Goal: Transaction & Acquisition: Purchase product/service

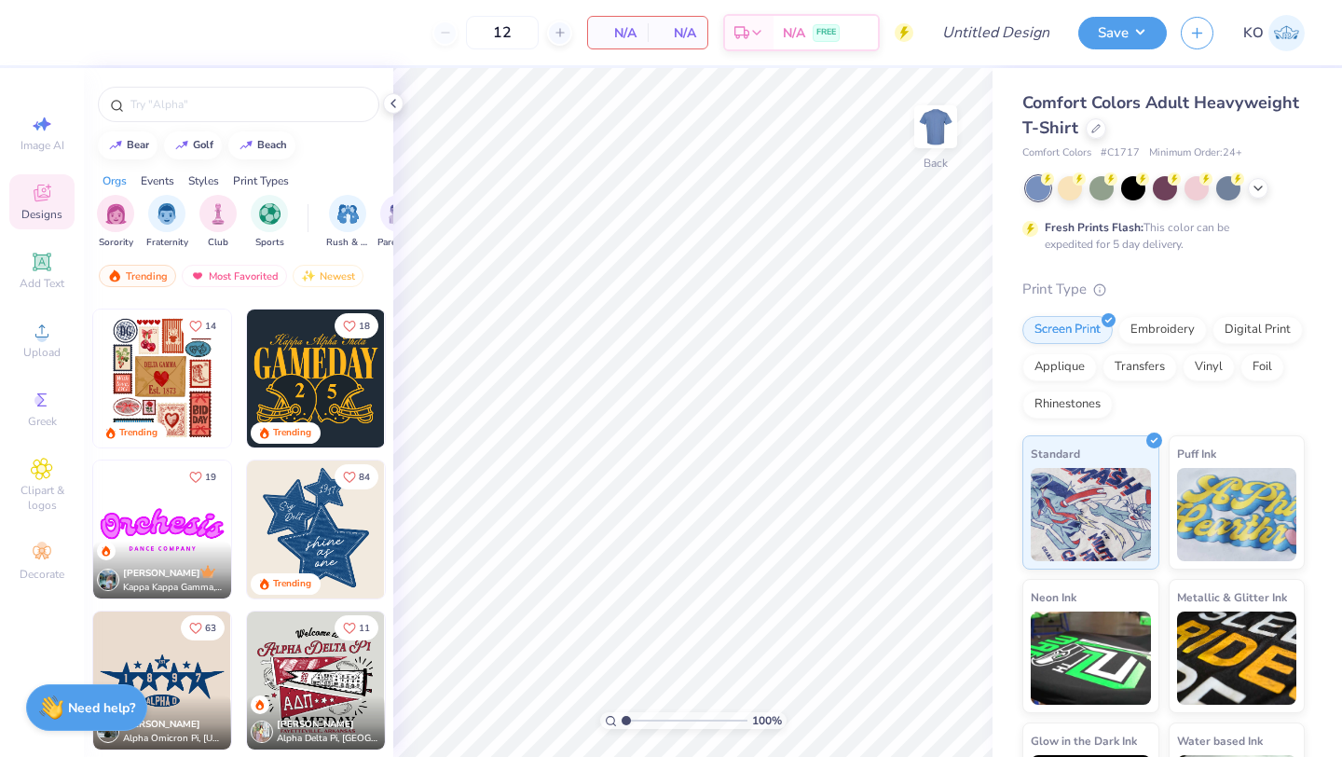
scroll to position [794, 0]
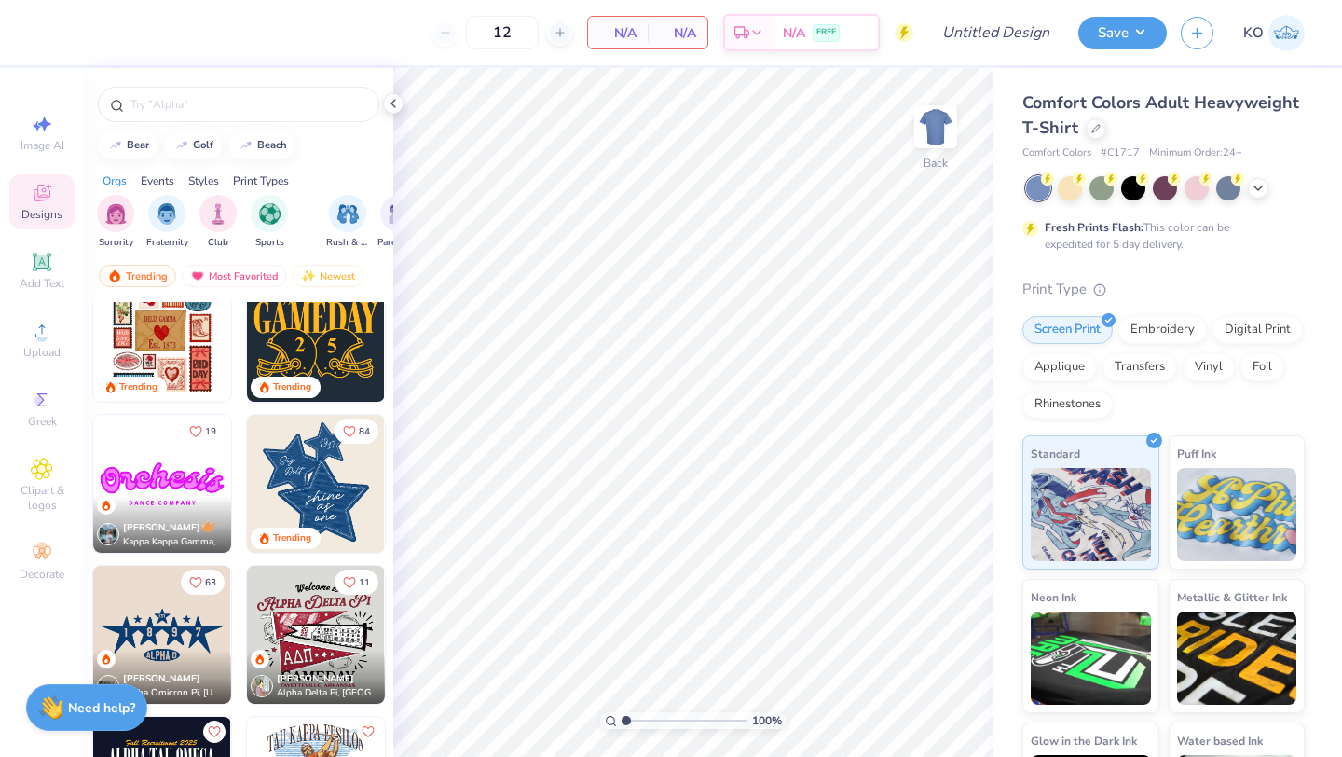
click at [1093, 139] on div "Comfort Colors Adult Heavyweight T-Shirt" at bounding box center [1163, 115] width 282 height 50
click at [1094, 124] on icon at bounding box center [1095, 126] width 9 height 9
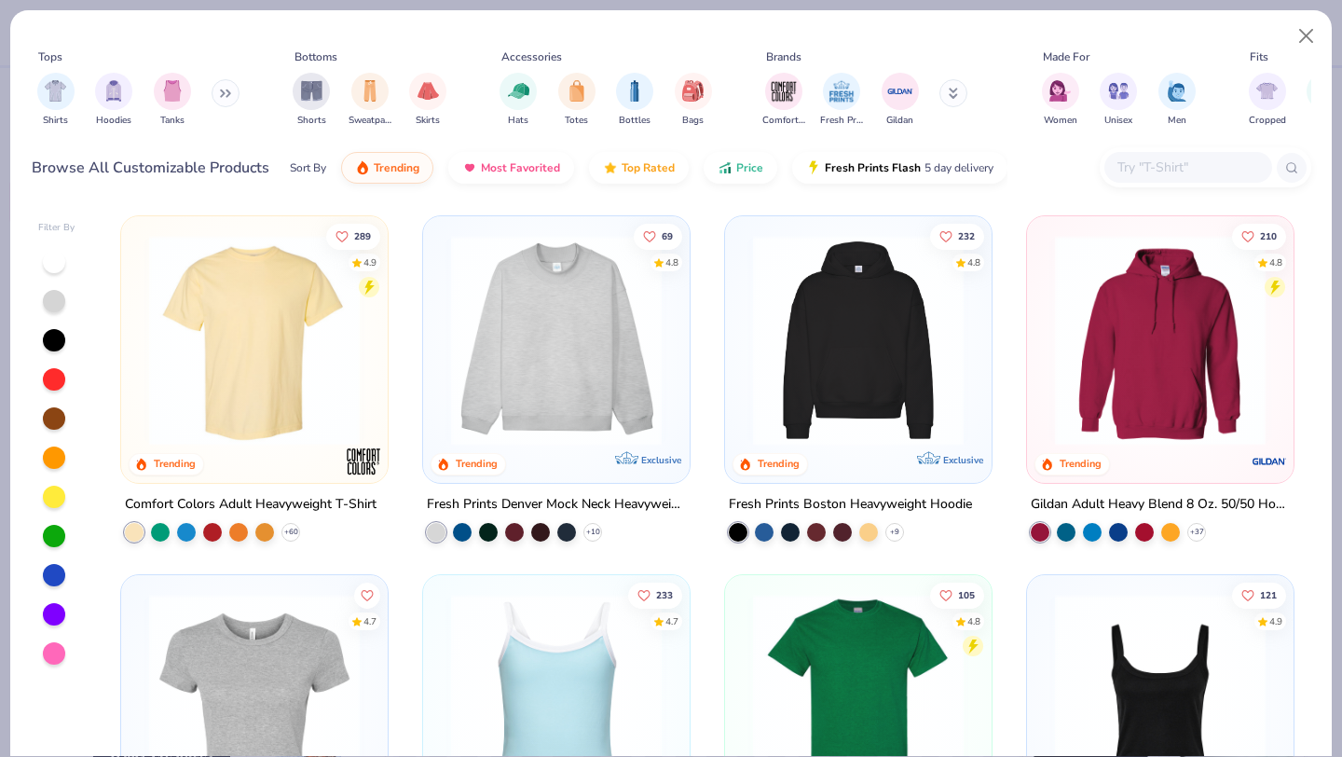
click at [560, 379] on img at bounding box center [556, 340] width 229 height 211
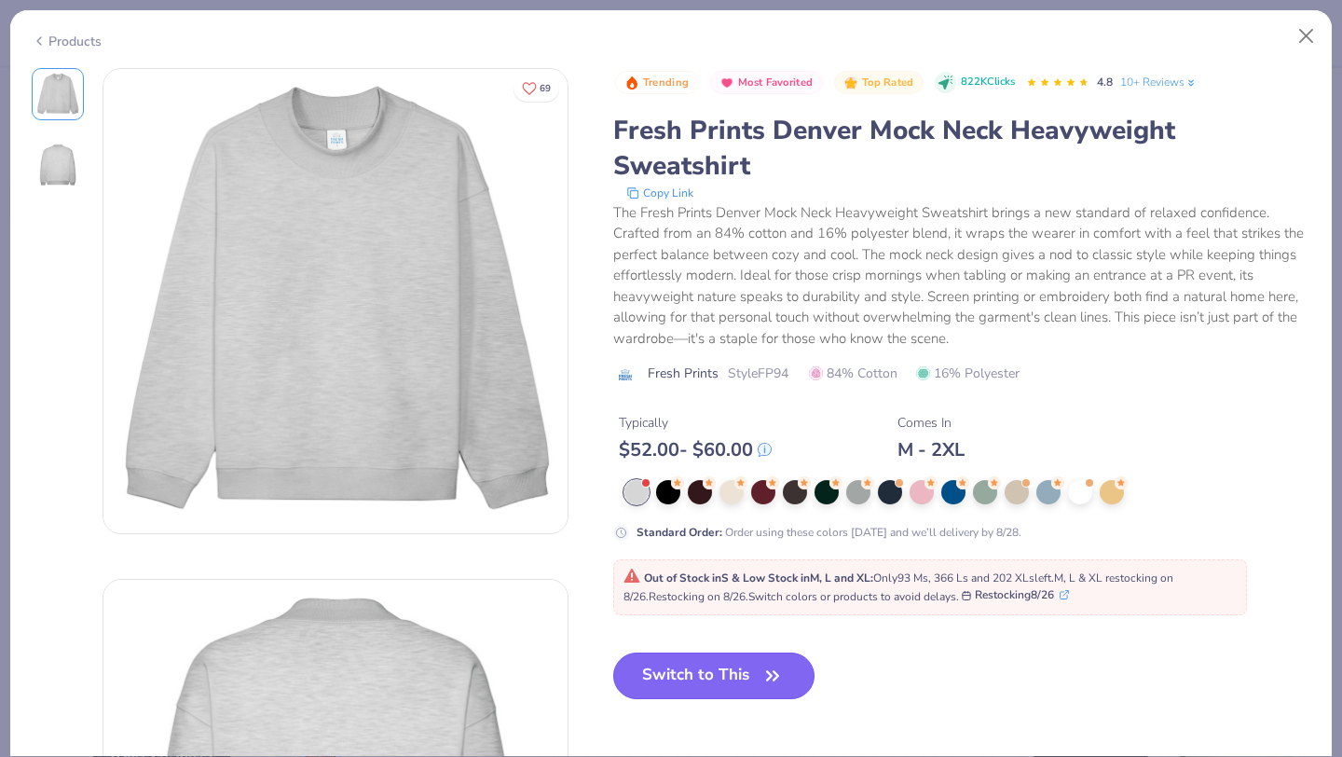
click at [724, 691] on button "Switch to This" at bounding box center [714, 675] width 202 height 47
type input "50"
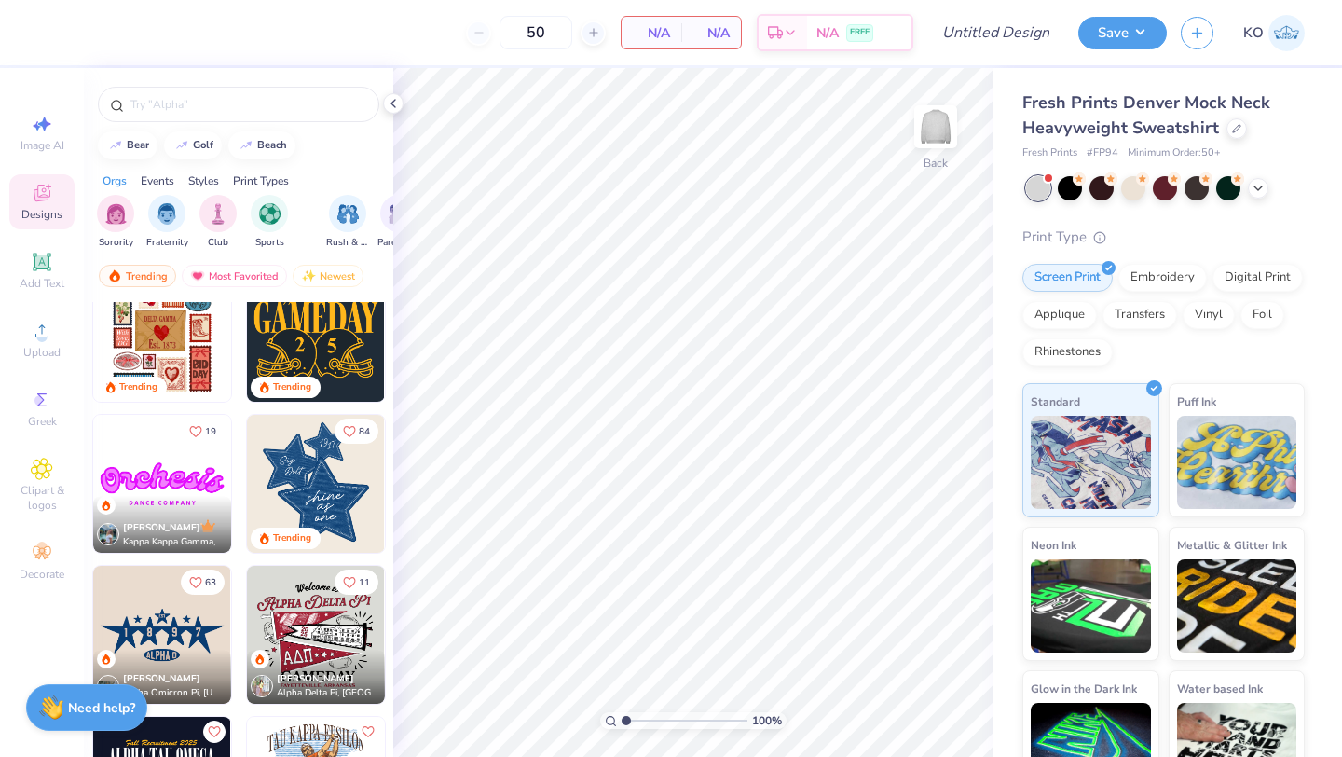
click at [138, 467] on img at bounding box center [162, 484] width 138 height 138
click at [198, 104] on input "text" at bounding box center [248, 104] width 239 height 19
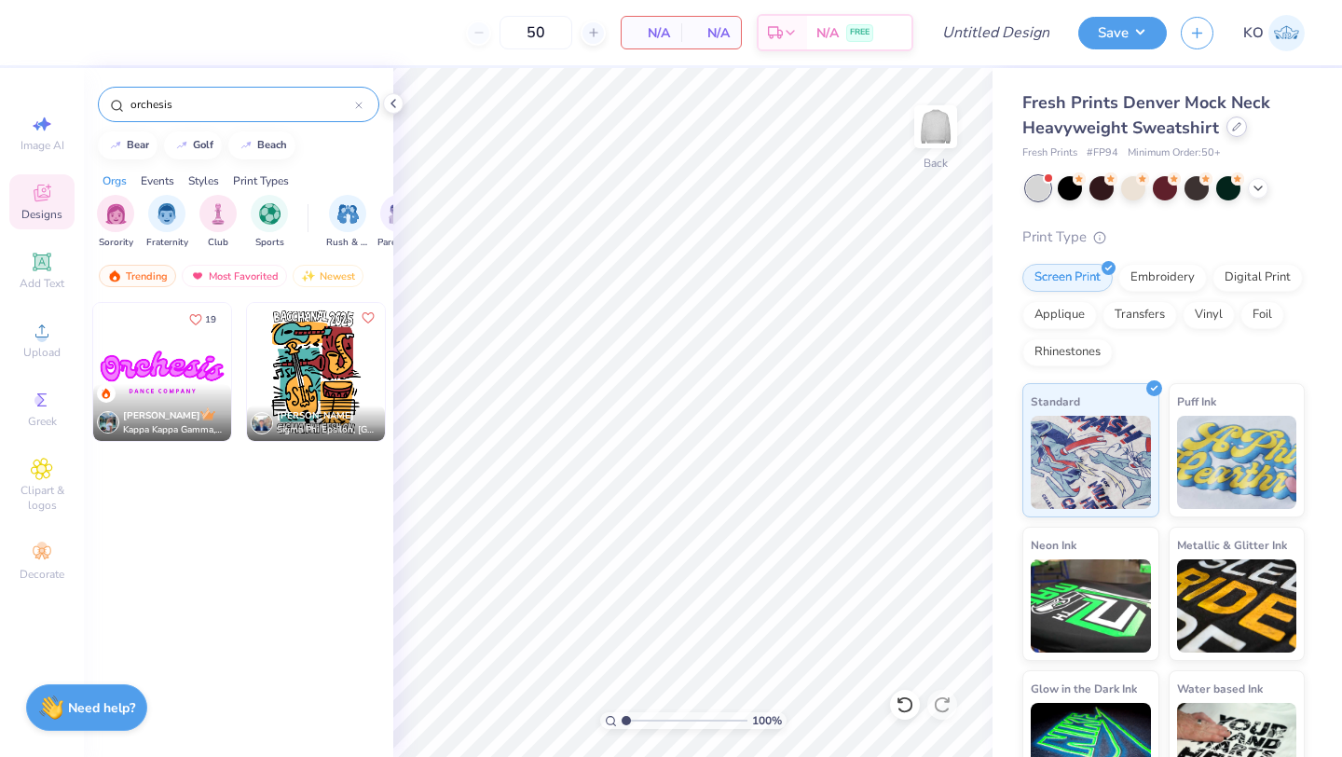
type input "orchesis"
click at [1232, 122] on icon at bounding box center [1236, 126] width 9 height 9
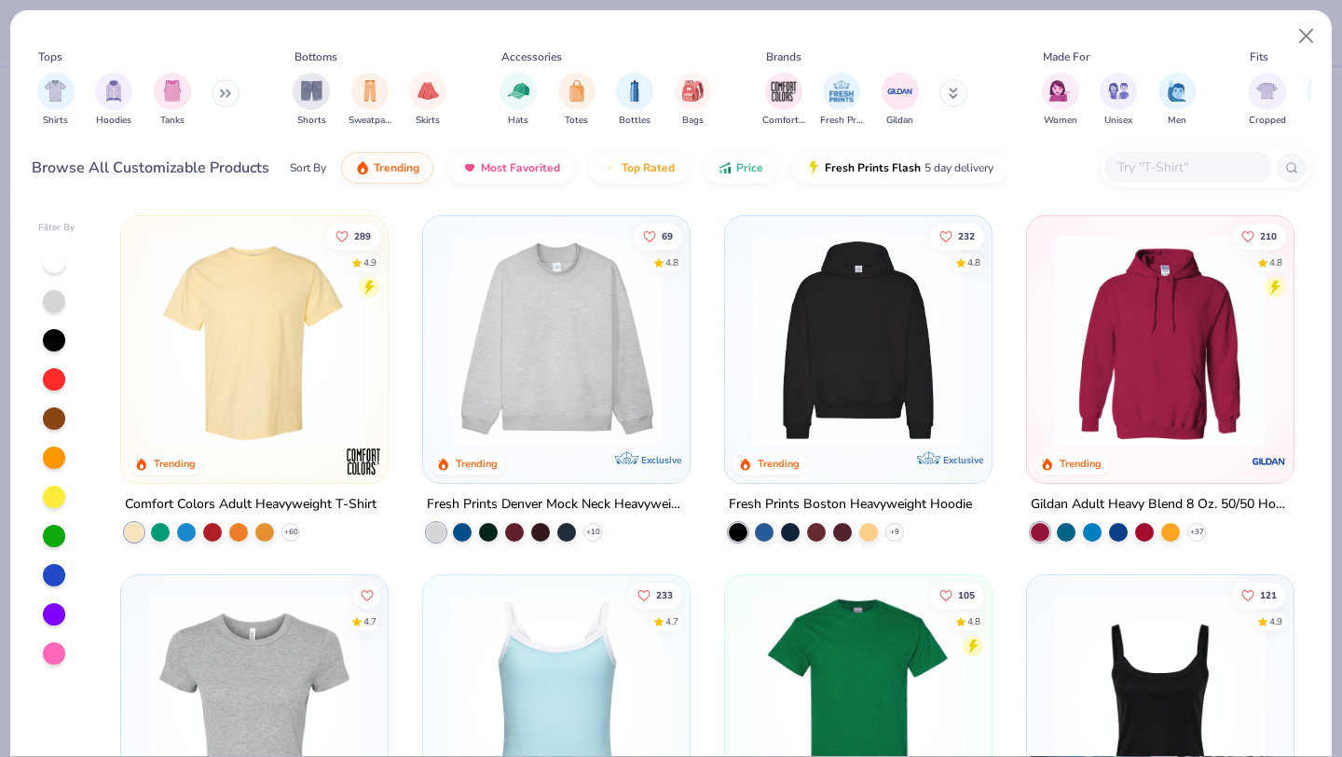
click at [841, 375] on img at bounding box center [857, 340] width 229 height 211
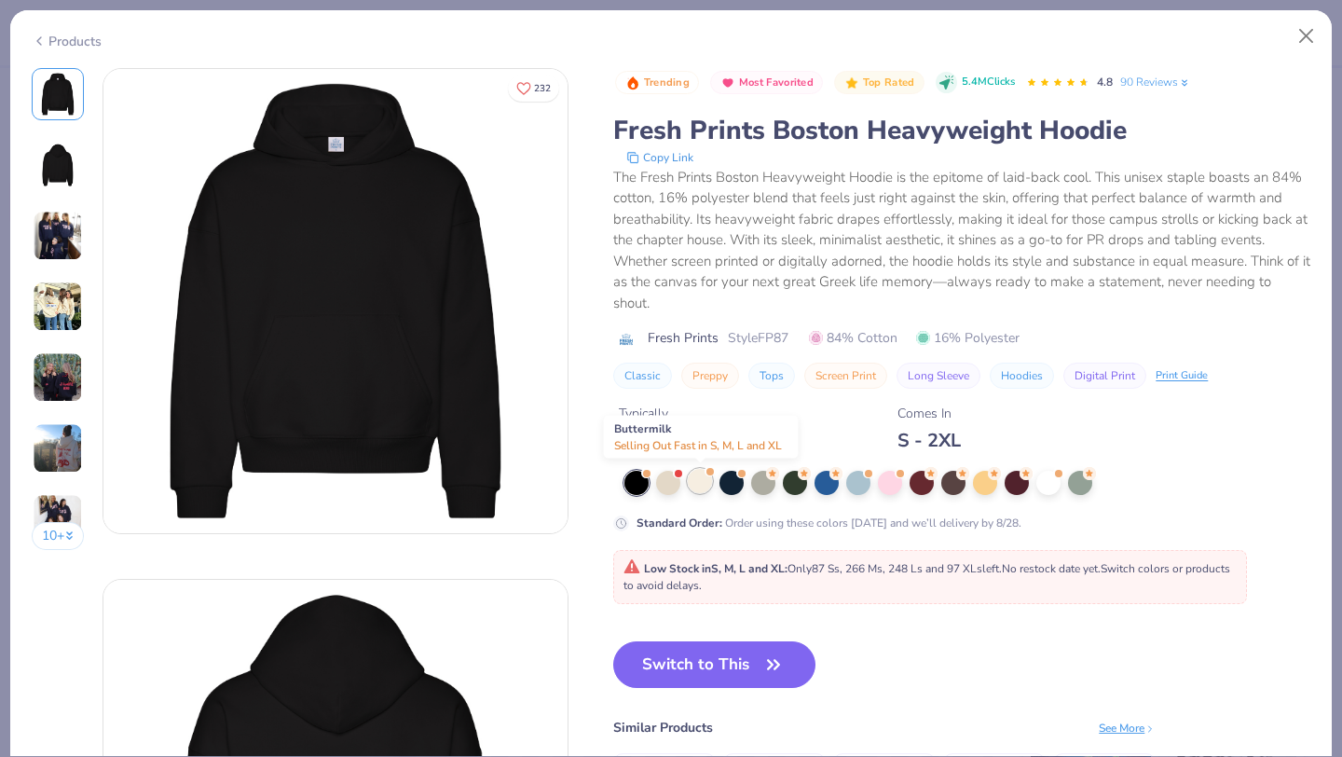
click at [694, 483] on div at bounding box center [700, 481] width 24 height 24
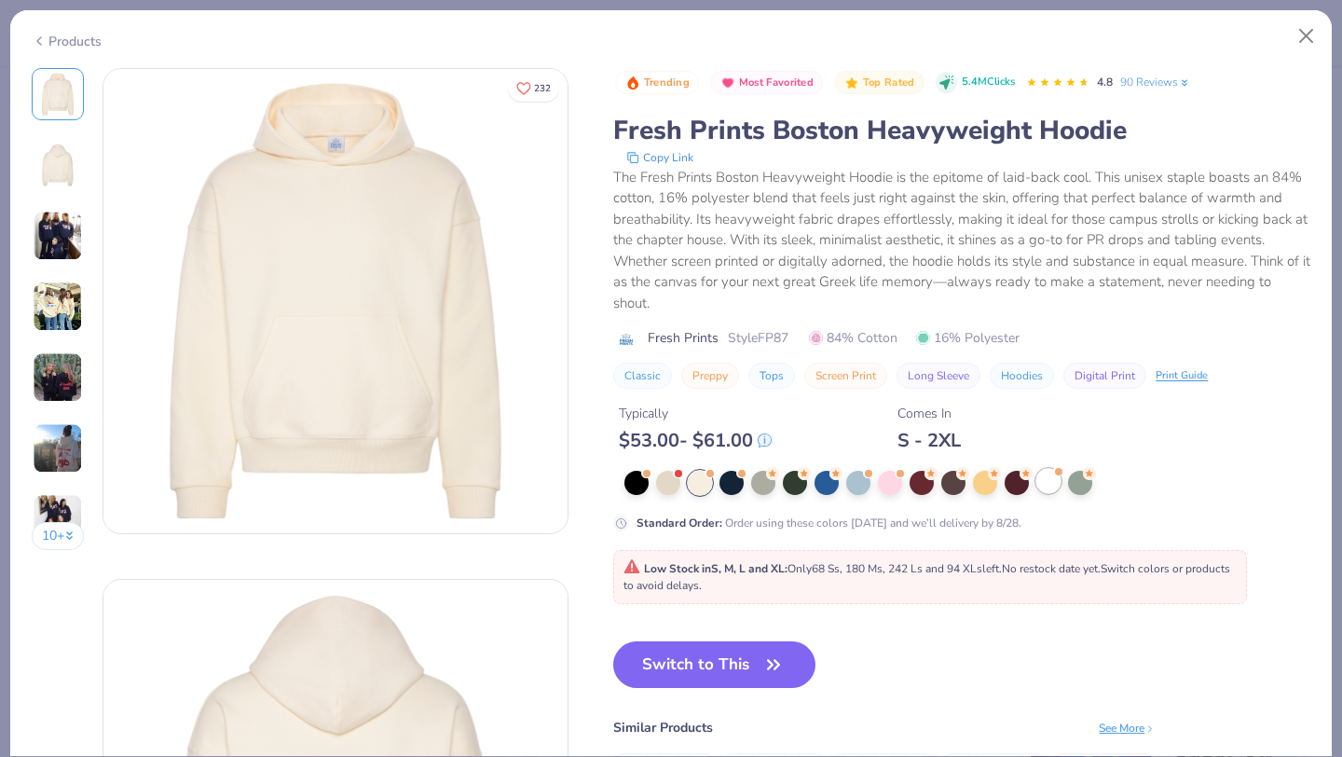
click at [1055, 475] on span at bounding box center [1058, 471] width 10 height 10
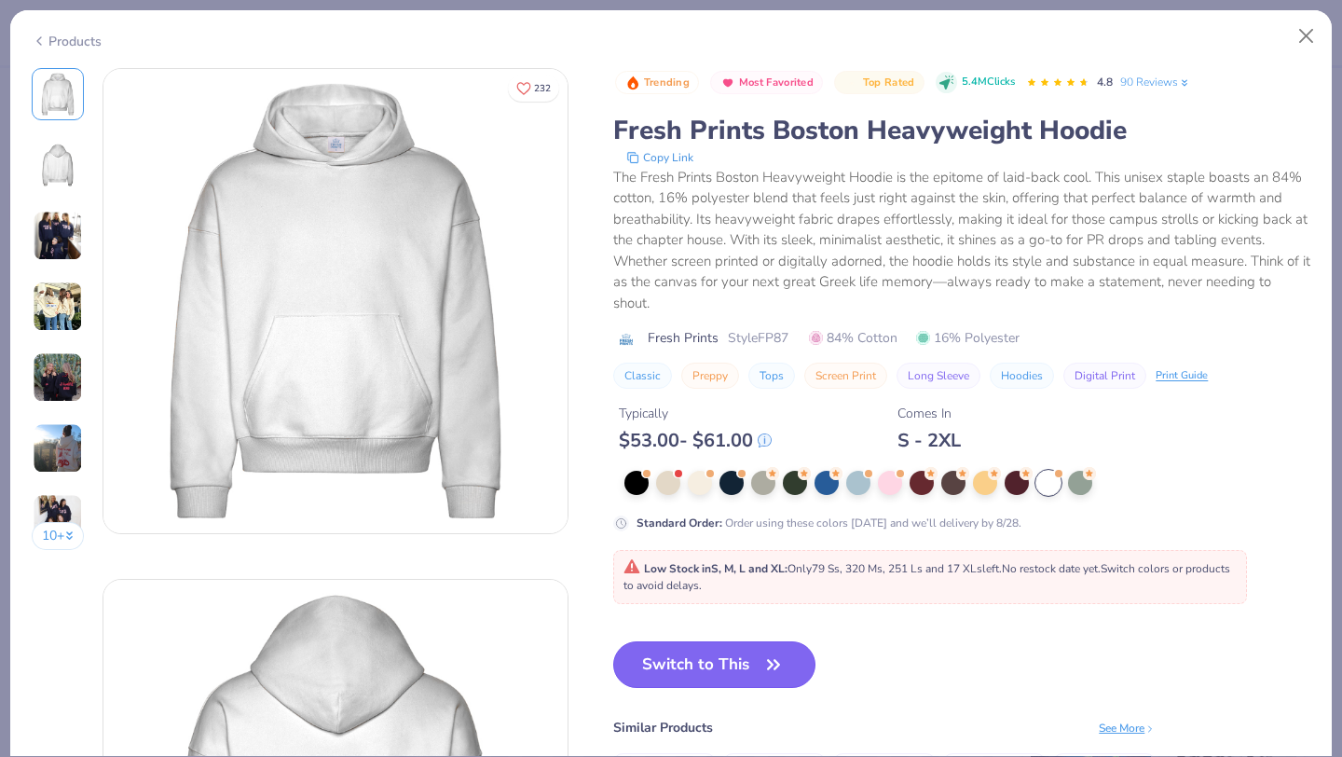
click at [699, 675] on button "Switch to This" at bounding box center [714, 664] width 202 height 47
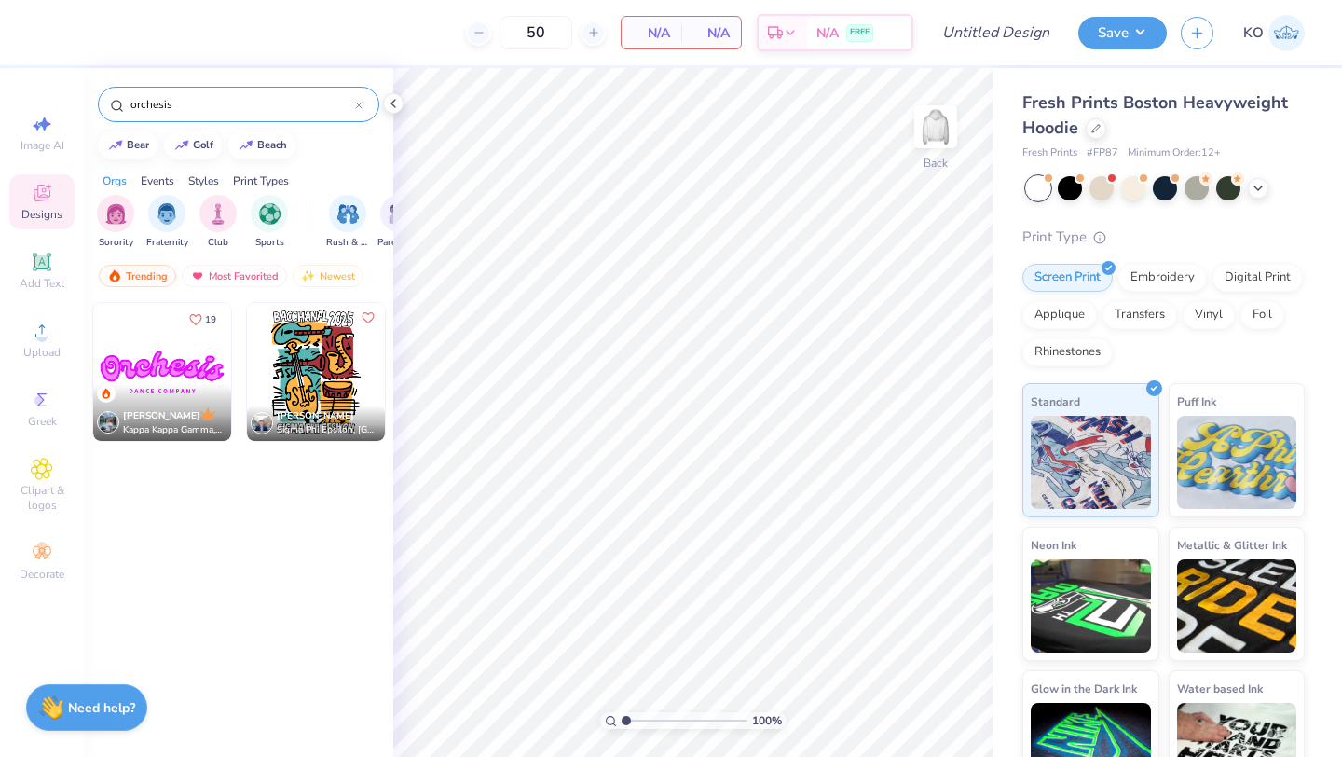
click at [148, 363] on img at bounding box center [162, 372] width 138 height 138
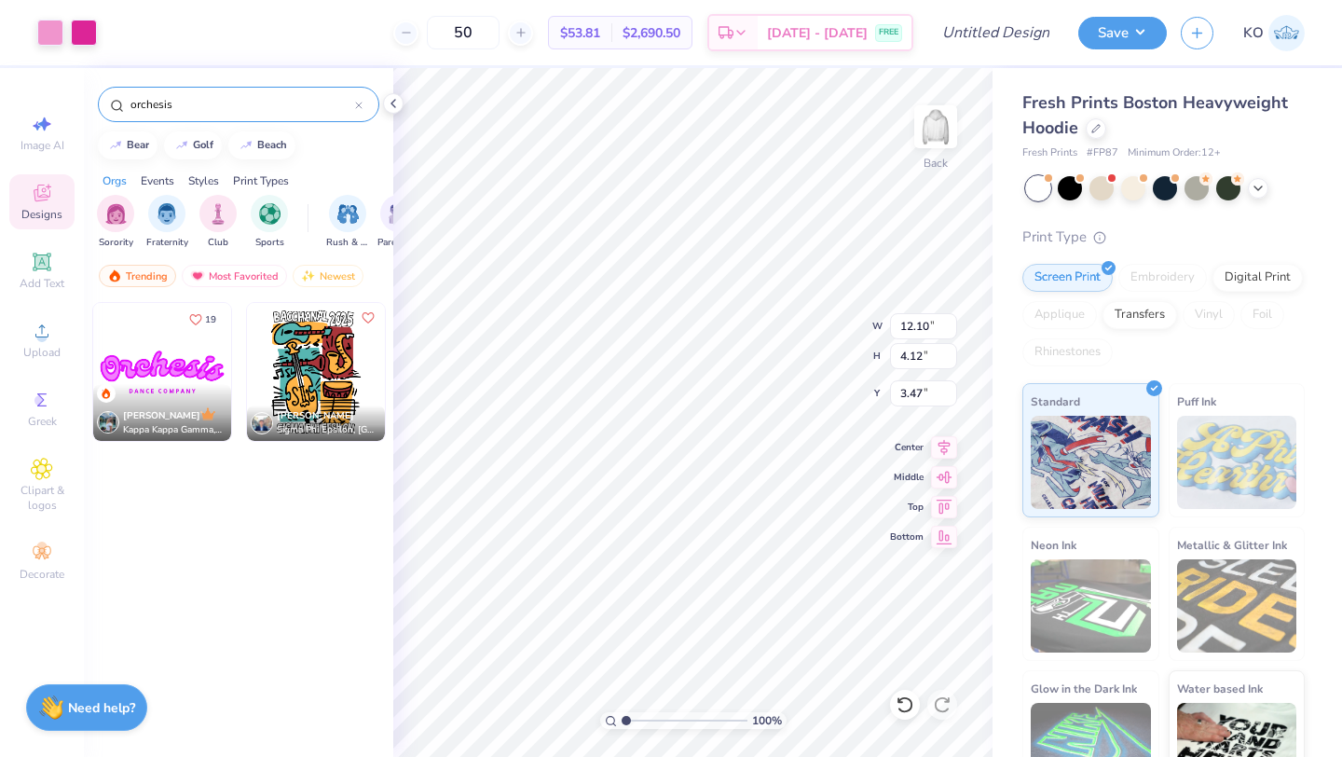
type input "3.47"
type input "3.00"
click at [29, 487] on span "Clipart & logos" at bounding box center [41, 498] width 65 height 30
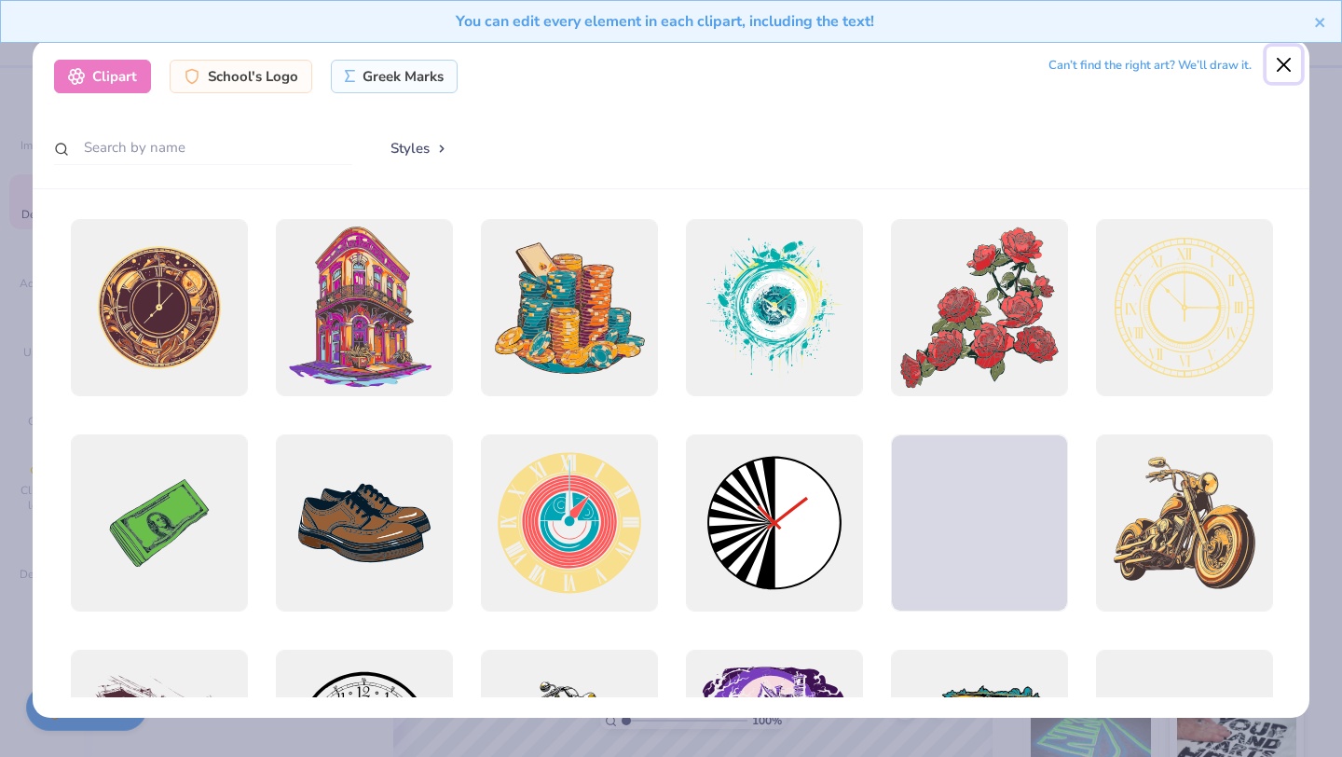
click at [1275, 64] on button "Close" at bounding box center [1283, 64] width 35 height 35
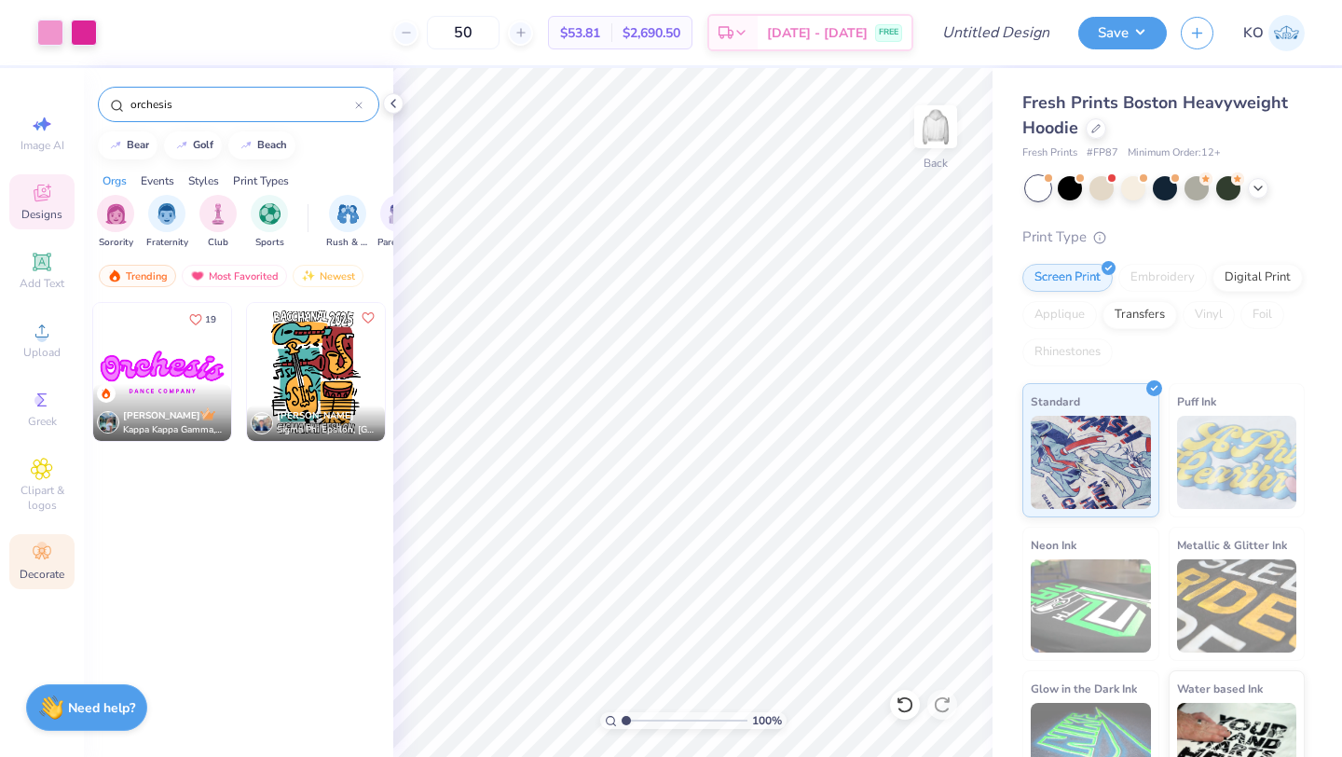
click at [43, 557] on icon at bounding box center [42, 552] width 22 height 22
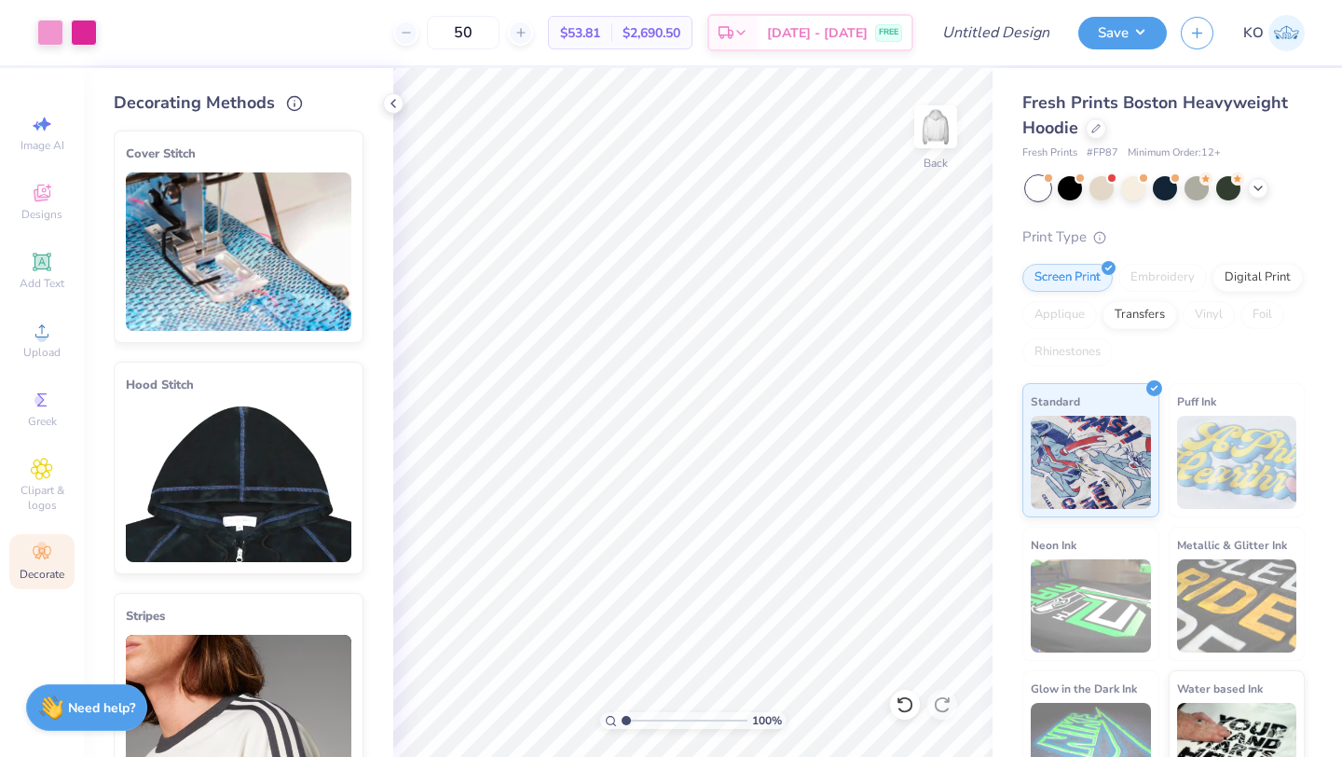
click at [239, 477] on img at bounding box center [238, 482] width 225 height 158
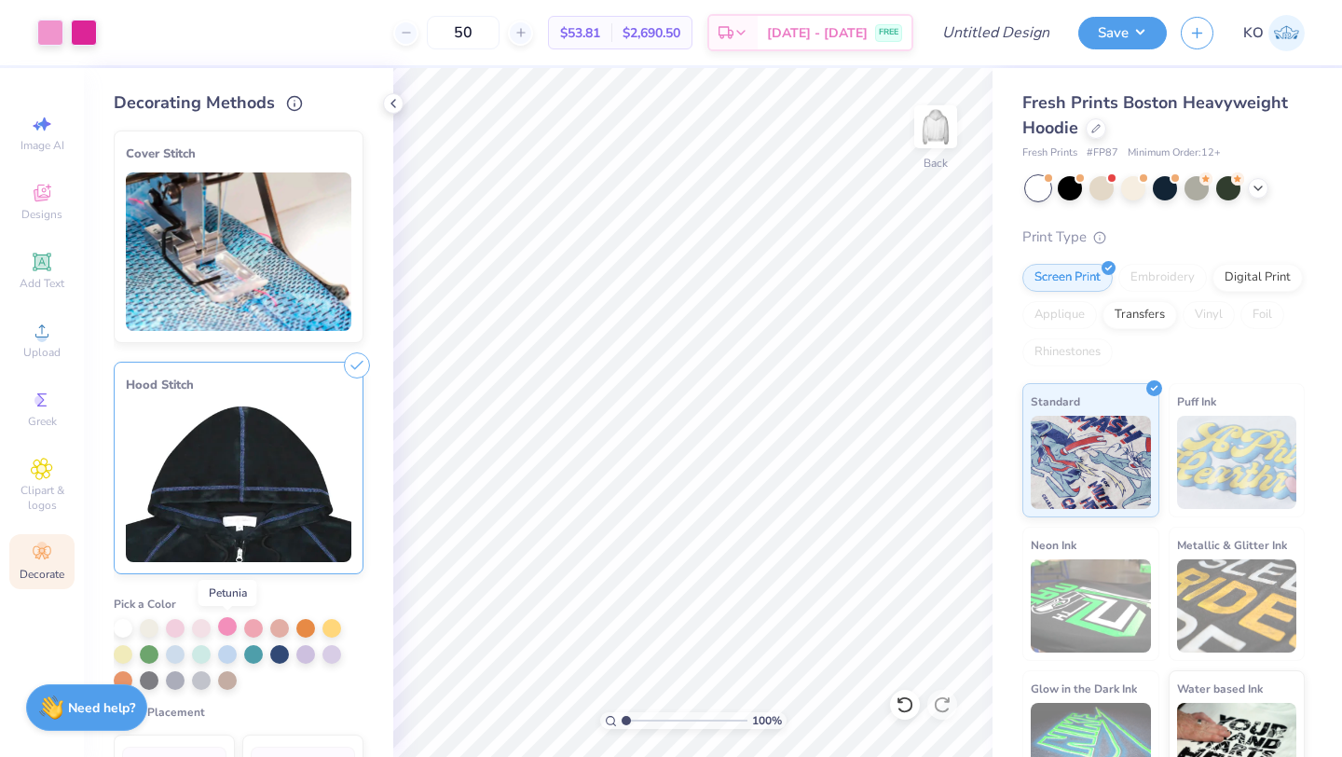
click at [229, 629] on div at bounding box center [227, 626] width 19 height 19
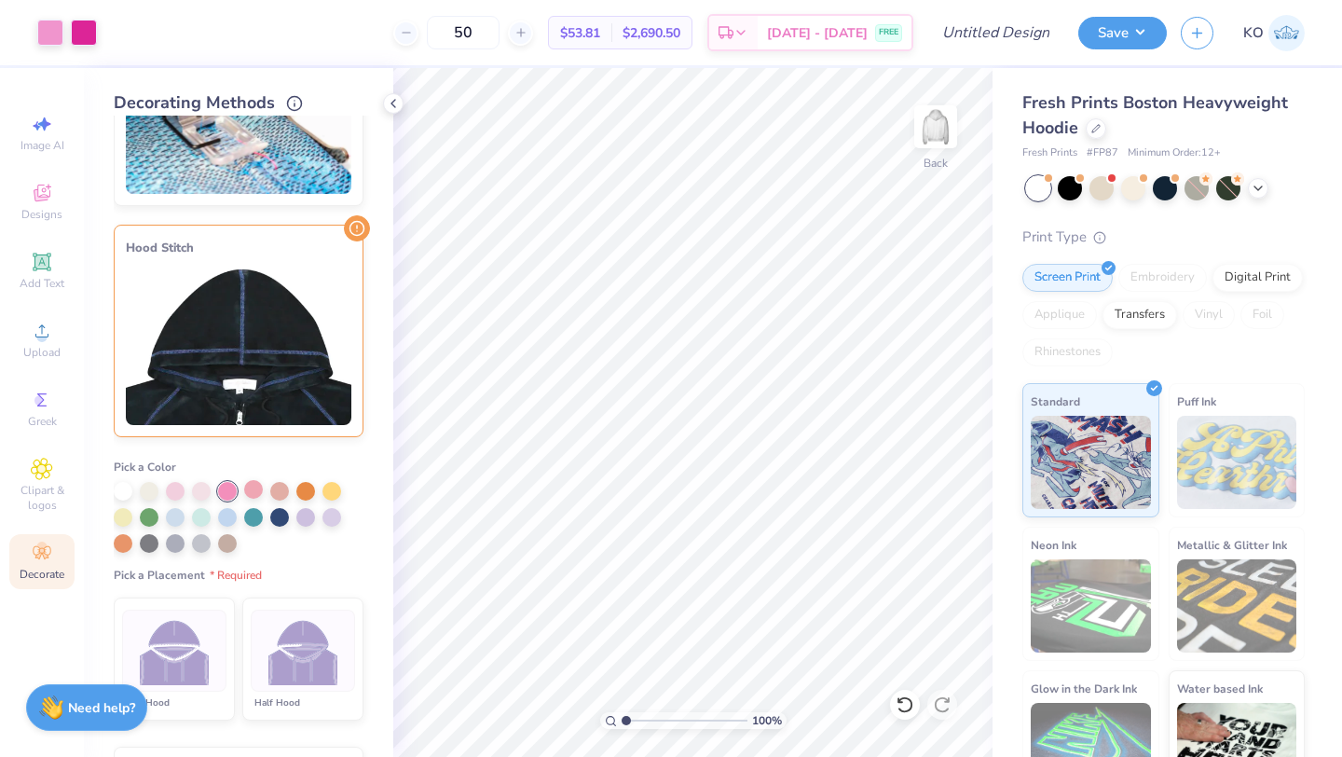
scroll to position [235, 0]
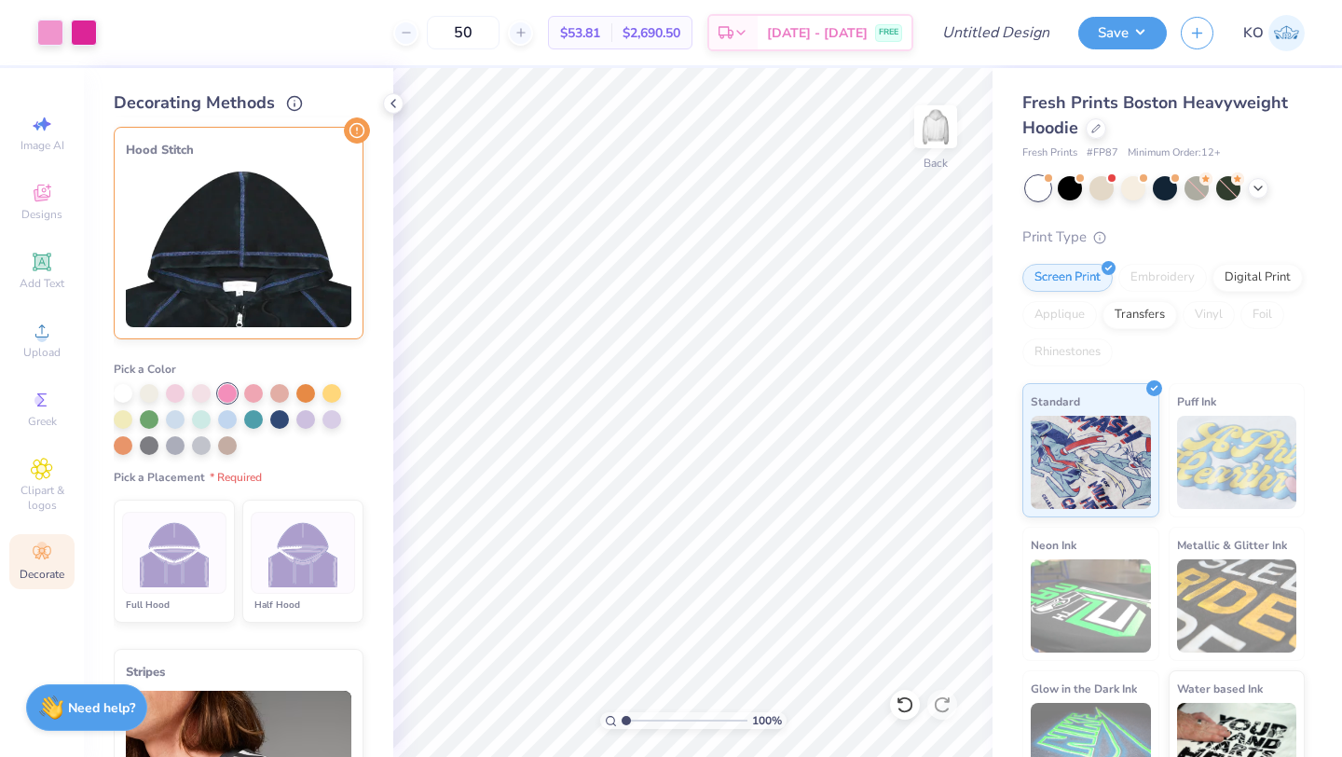
click at [279, 585] on div at bounding box center [303, 552] width 104 height 82
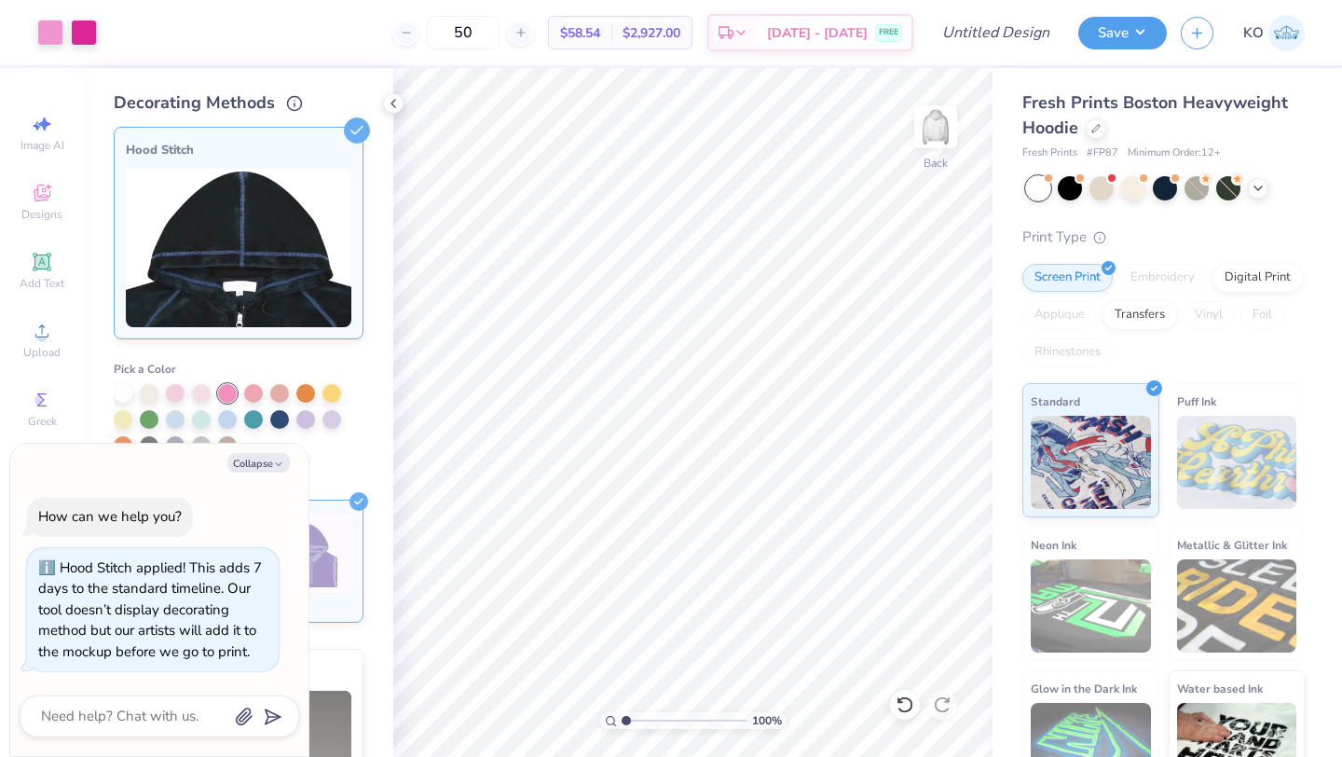
click at [339, 465] on div "Pick a Color Pick a Placement Full Hood Half Hood" at bounding box center [239, 488] width 250 height 283
click at [278, 462] on icon "button" at bounding box center [278, 463] width 11 height 11
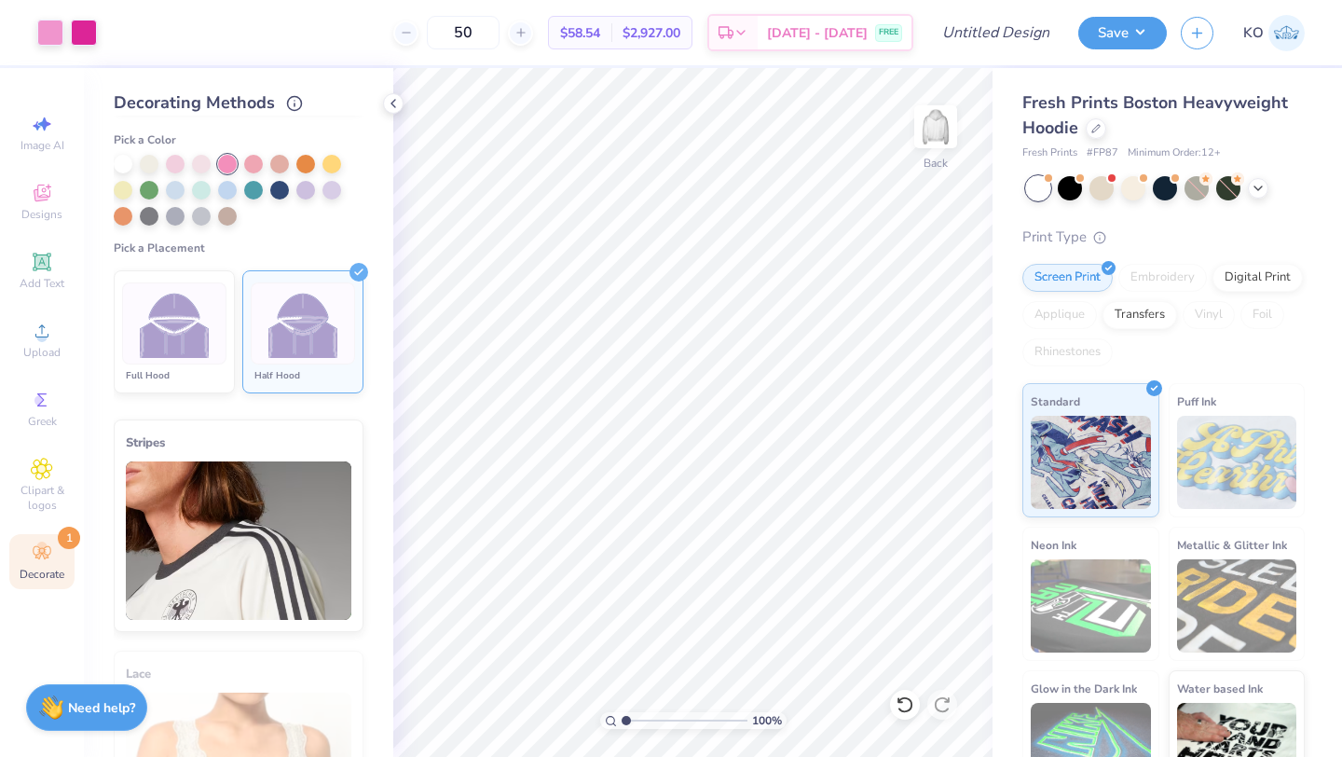
scroll to position [301, 0]
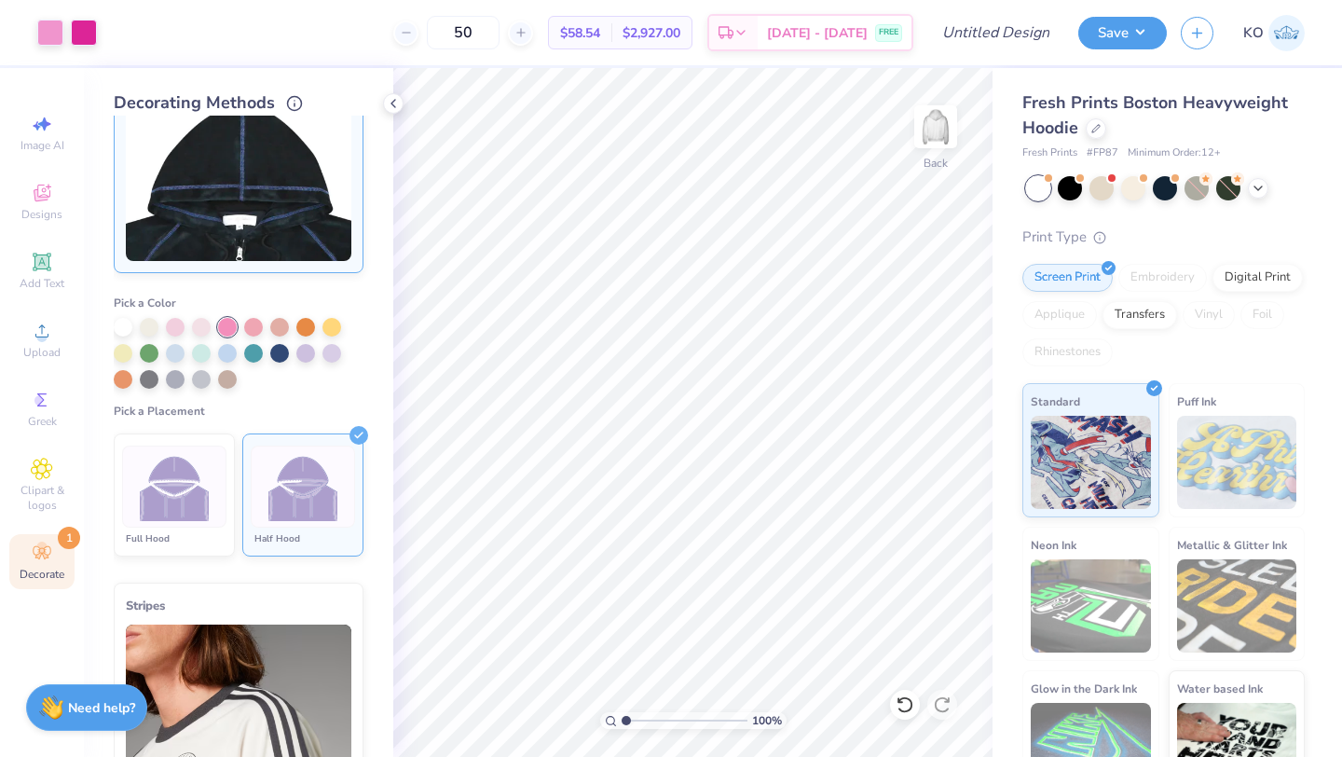
click at [270, 473] on img at bounding box center [303, 487] width 70 height 70
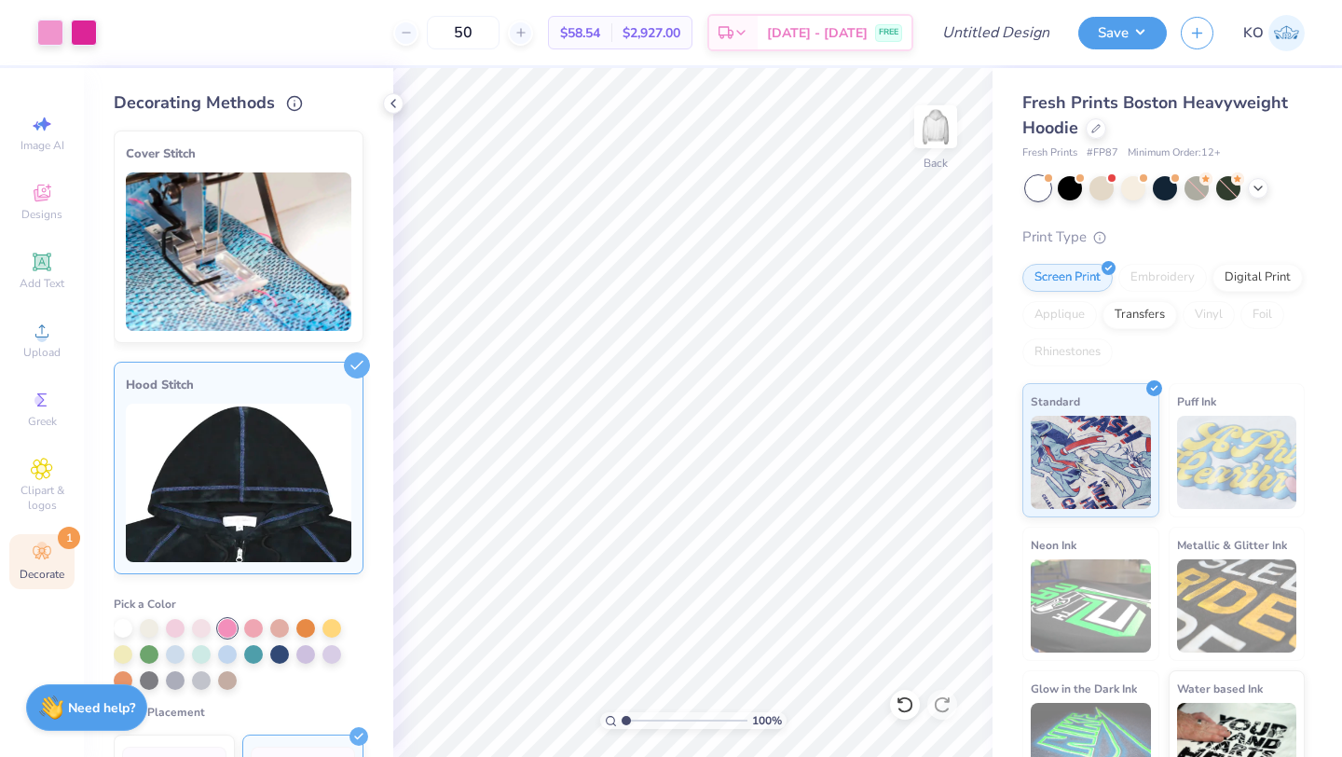
click at [217, 385] on div "Hood Stitch" at bounding box center [238, 385] width 225 height 22
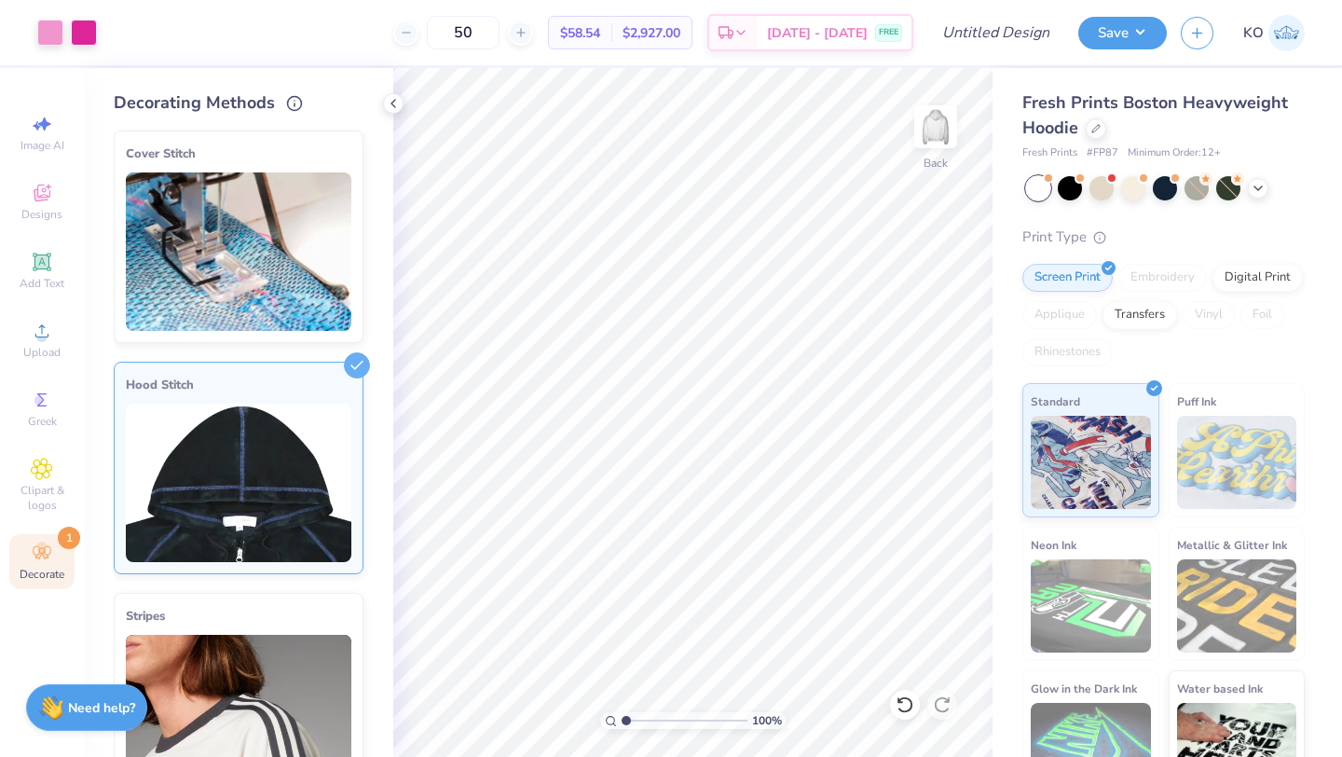
click at [228, 380] on div "Hood Stitch" at bounding box center [238, 385] width 225 height 22
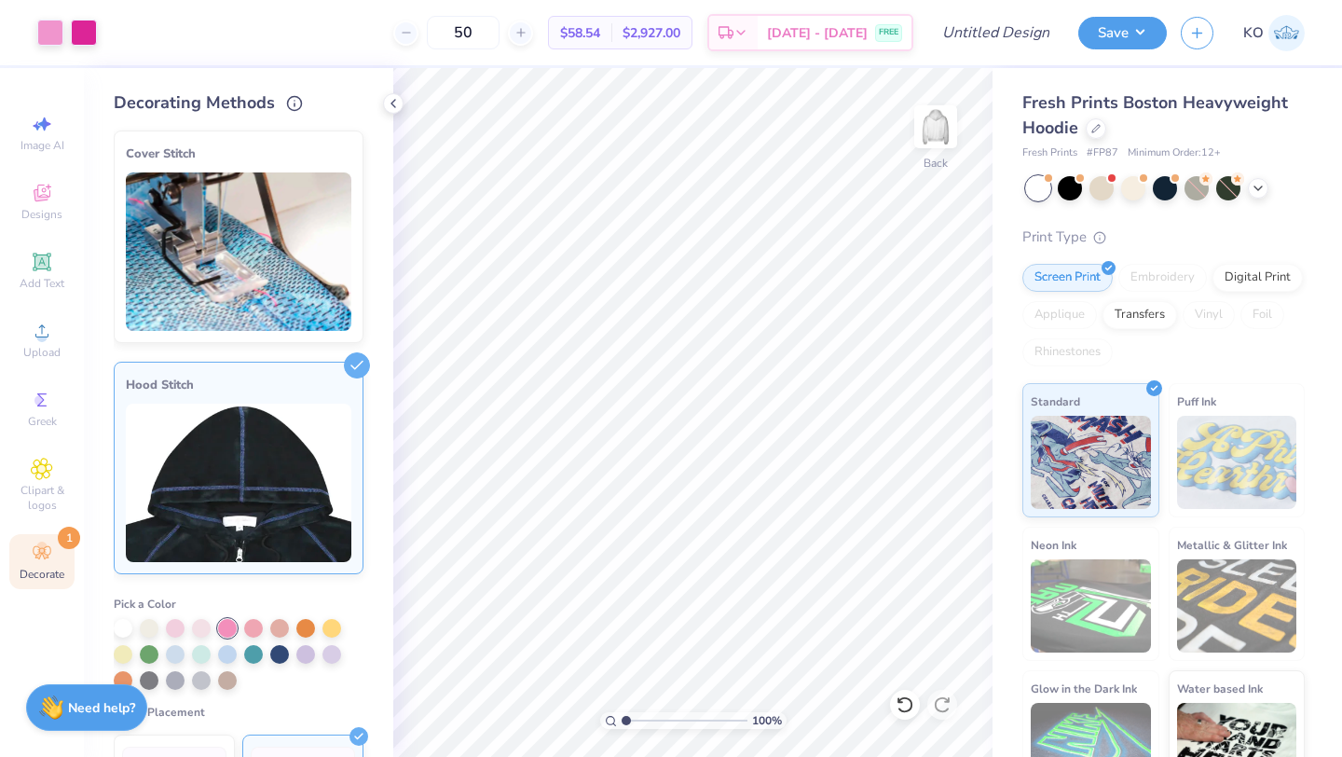
click at [228, 380] on div "Hood Stitch" at bounding box center [238, 385] width 225 height 22
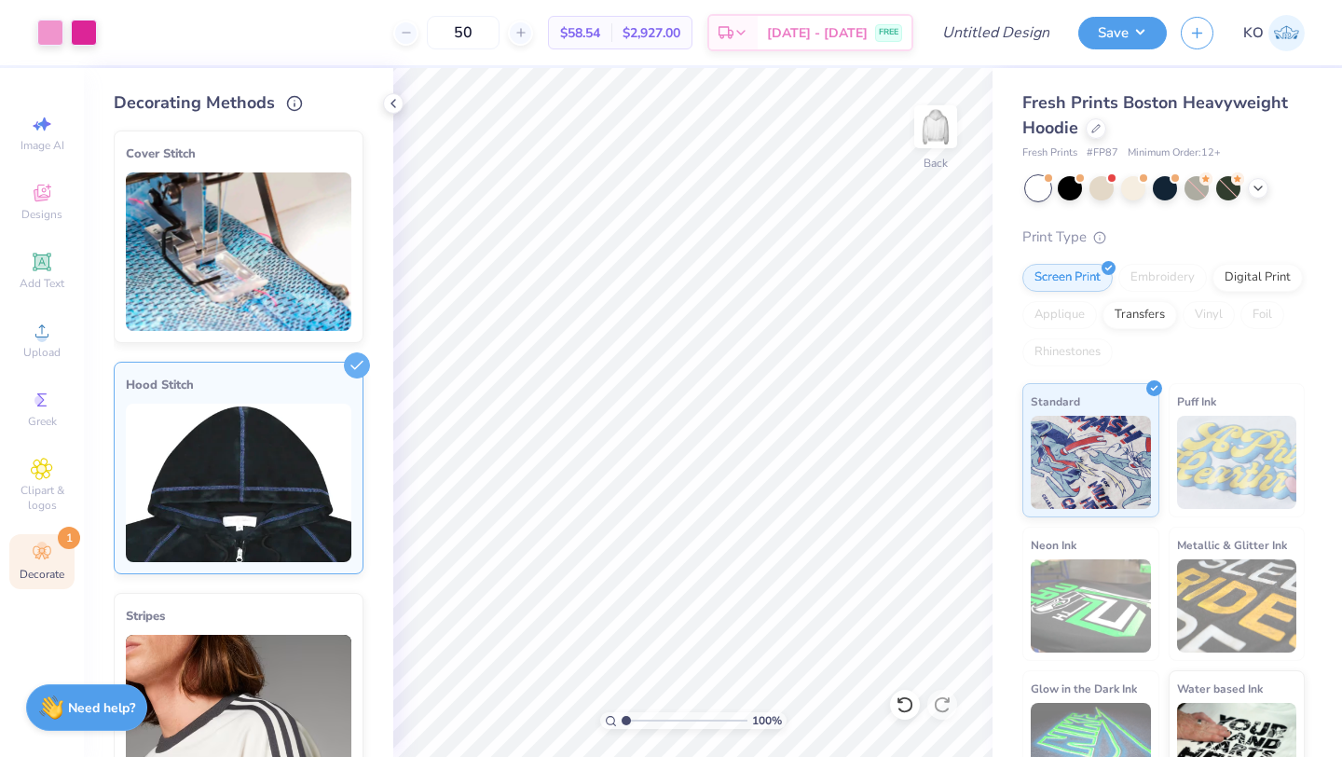
click at [228, 380] on div "Hood Stitch" at bounding box center [238, 385] width 225 height 22
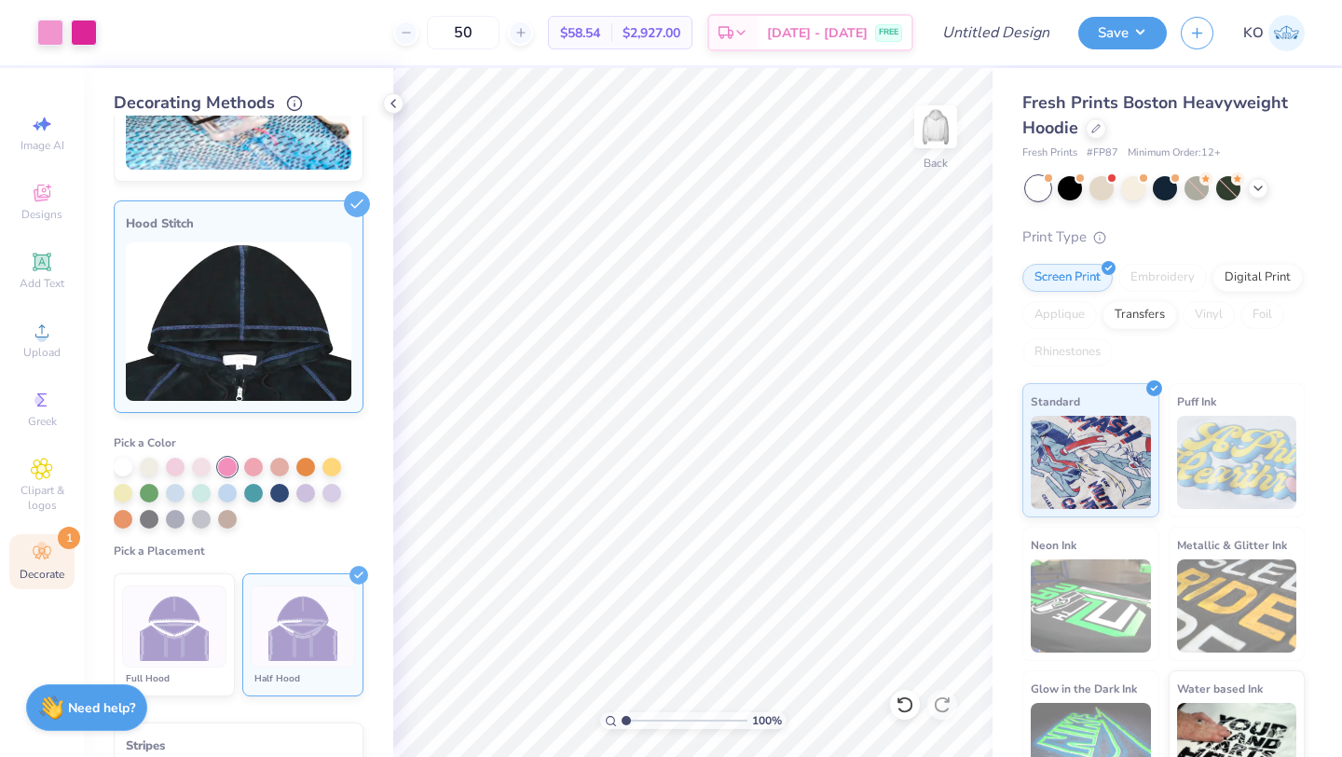
scroll to position [198, 0]
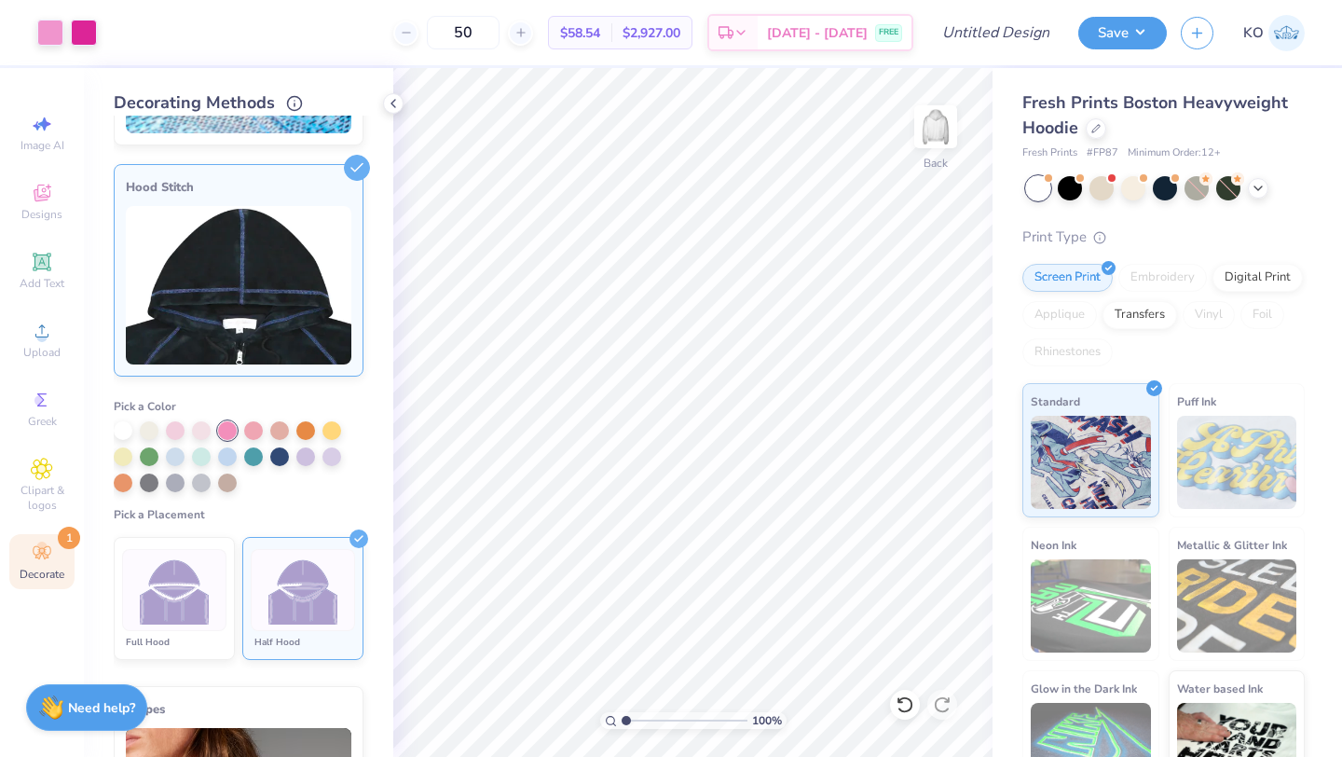
click at [283, 623] on img at bounding box center [303, 590] width 70 height 70
click at [201, 601] on img at bounding box center [175, 590] width 70 height 70
click at [249, 595] on li "Half Hood" at bounding box center [302, 598] width 121 height 123
click at [179, 599] on img at bounding box center [175, 590] width 70 height 70
click at [279, 595] on img at bounding box center [303, 590] width 70 height 70
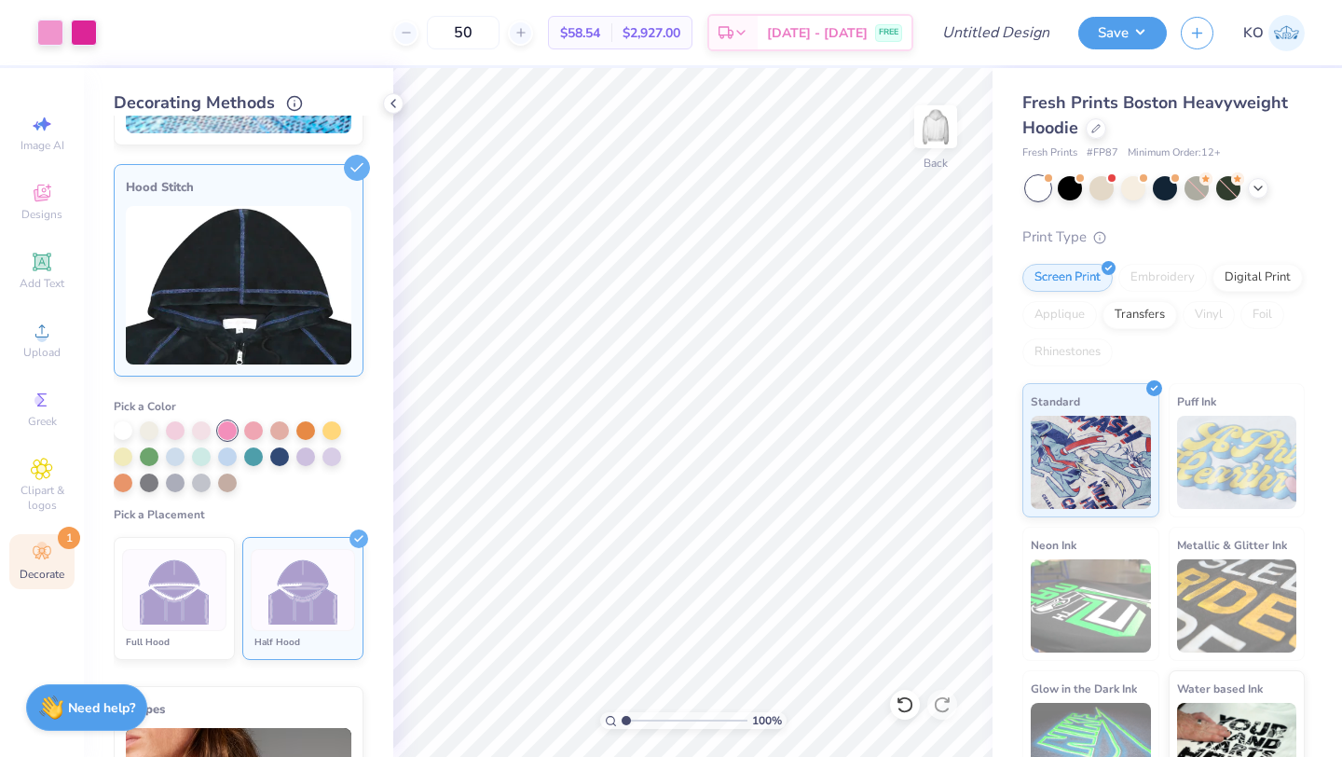
click at [293, 609] on img at bounding box center [303, 590] width 70 height 70
click at [277, 518] on label "Pick a Placement" at bounding box center [239, 514] width 250 height 15
click at [218, 427] on div at bounding box center [227, 430] width 19 height 19
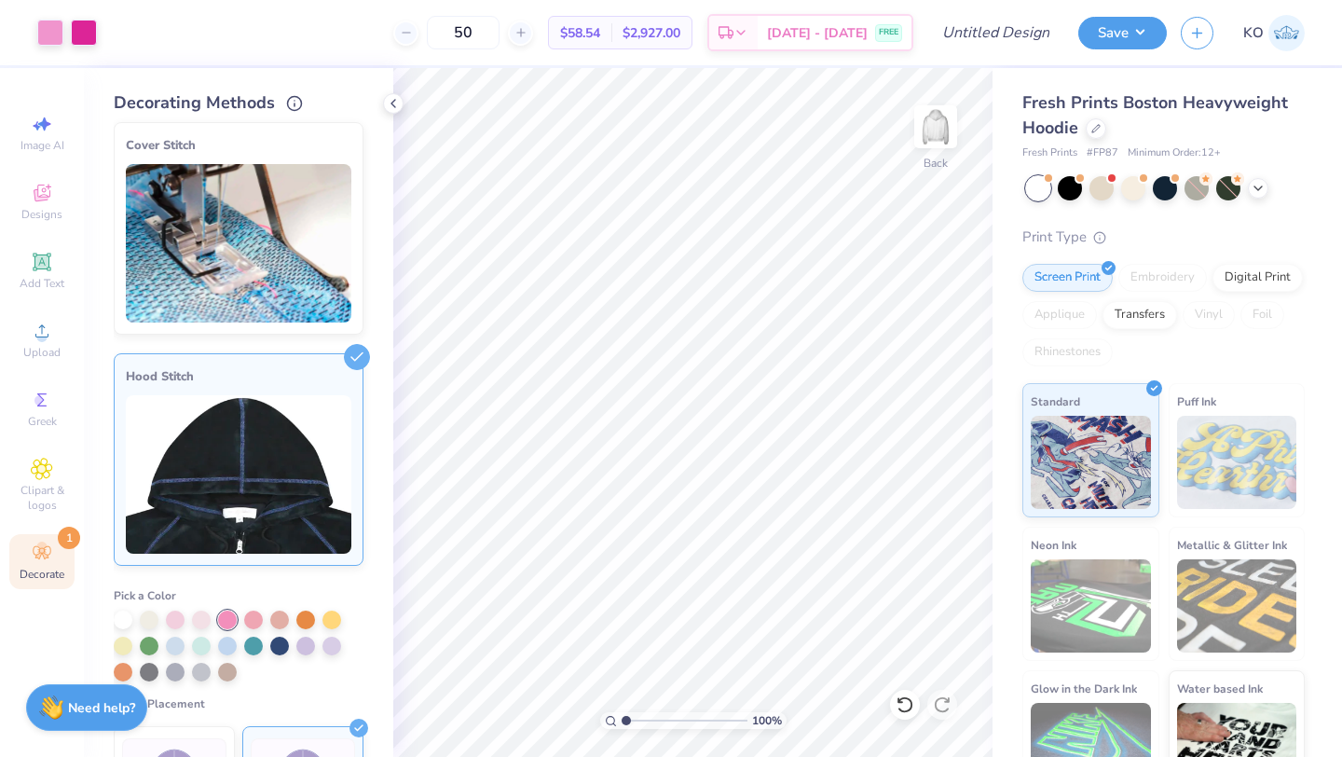
scroll to position [5, 0]
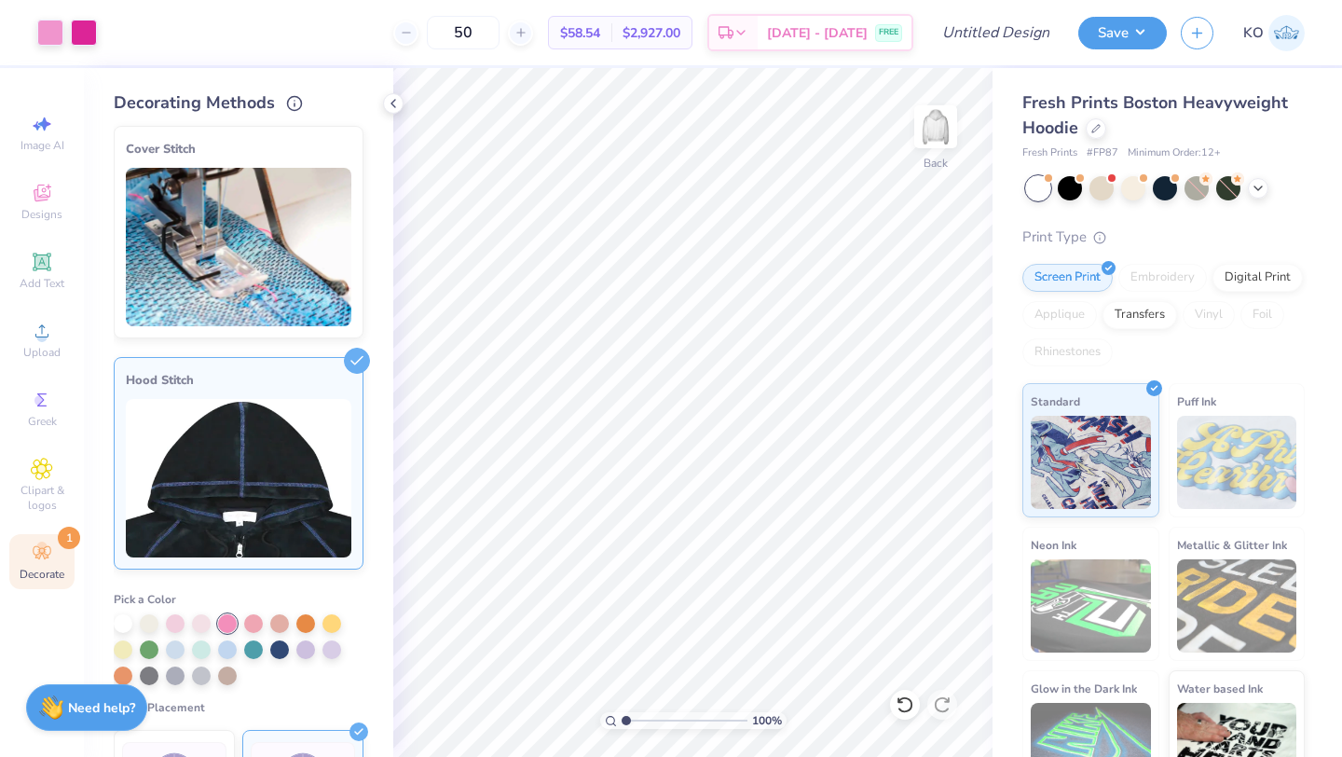
click at [248, 538] on img at bounding box center [238, 478] width 225 height 158
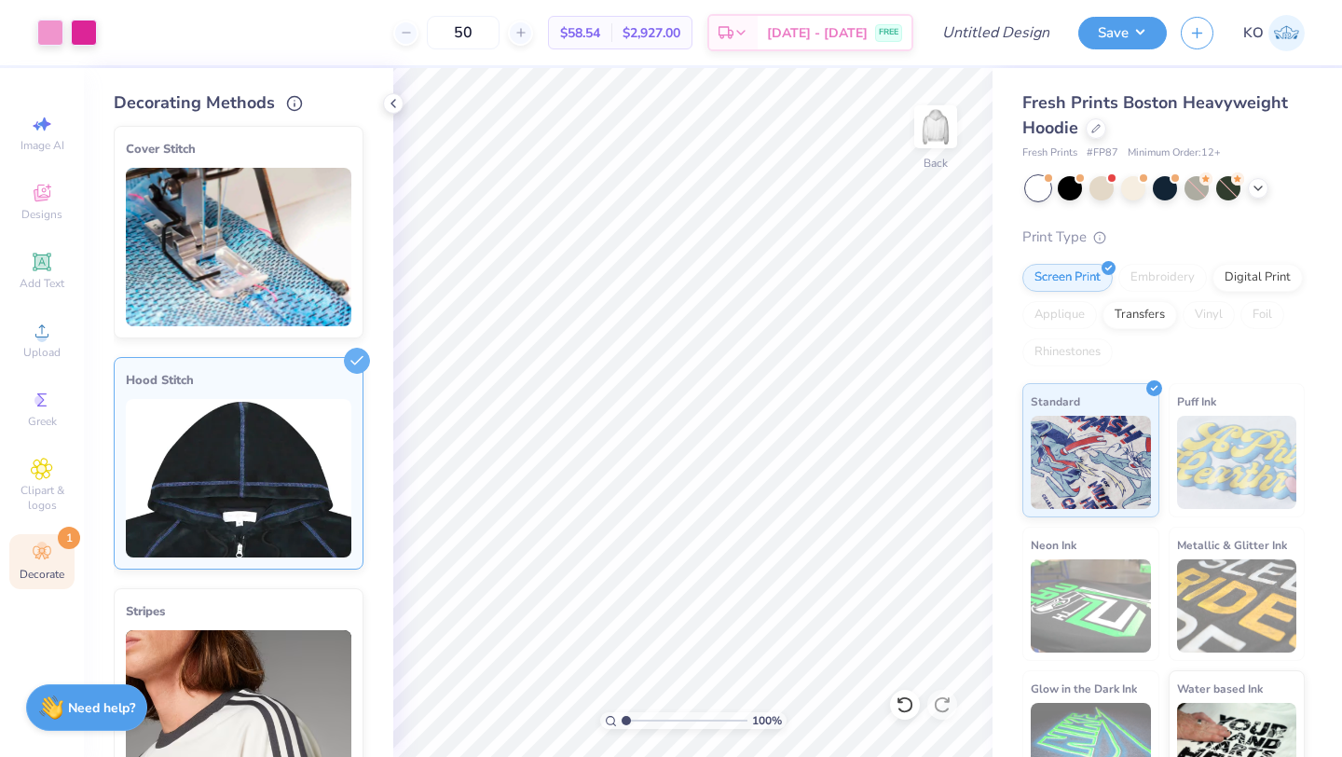
click at [277, 465] on img at bounding box center [238, 478] width 225 height 158
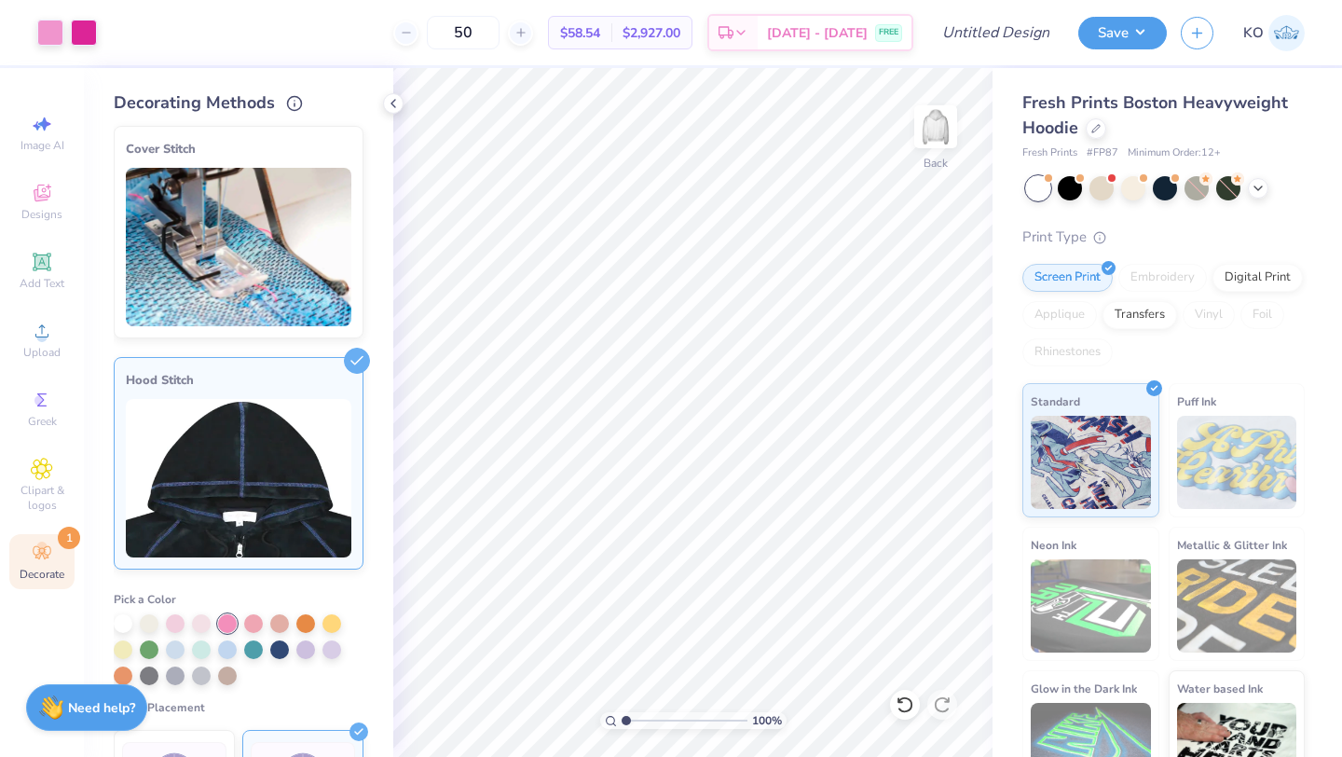
click at [277, 465] on img at bounding box center [238, 478] width 225 height 158
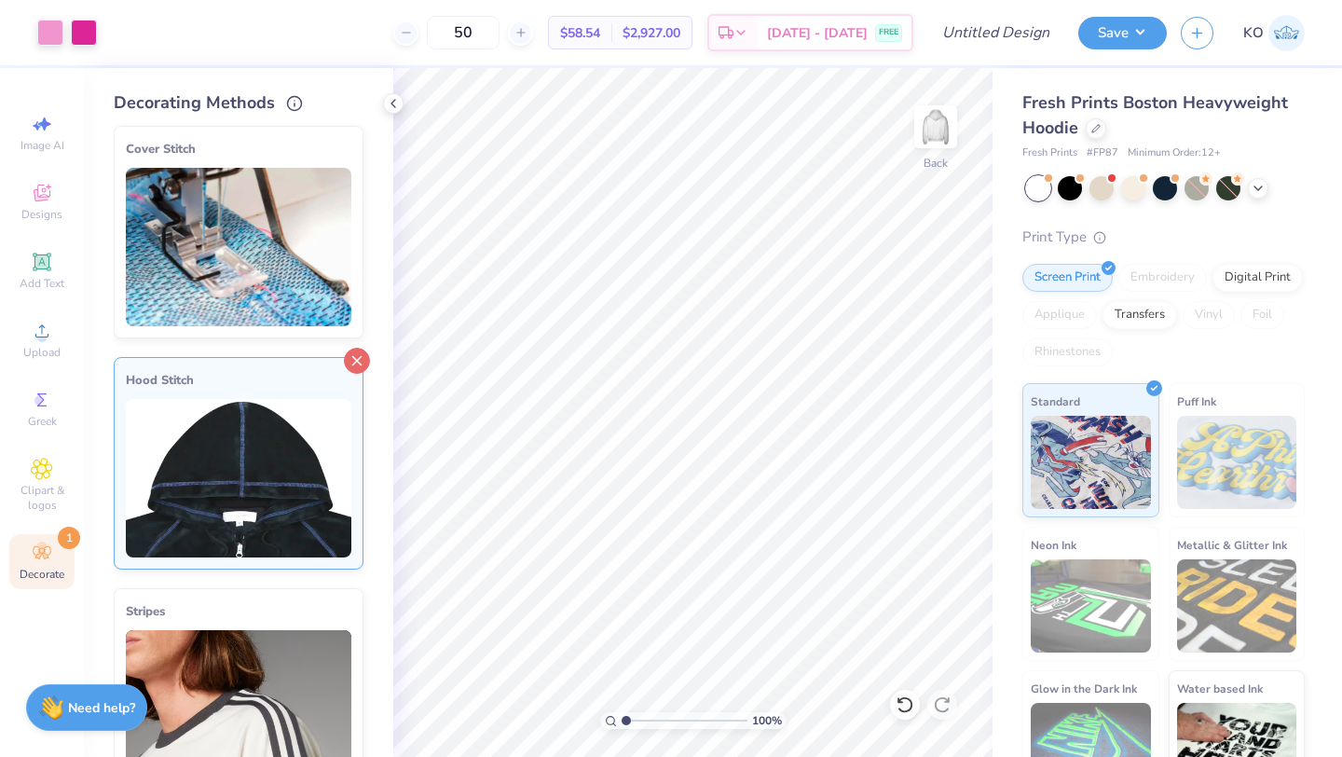
click at [359, 359] on line at bounding box center [357, 361] width 8 height 8
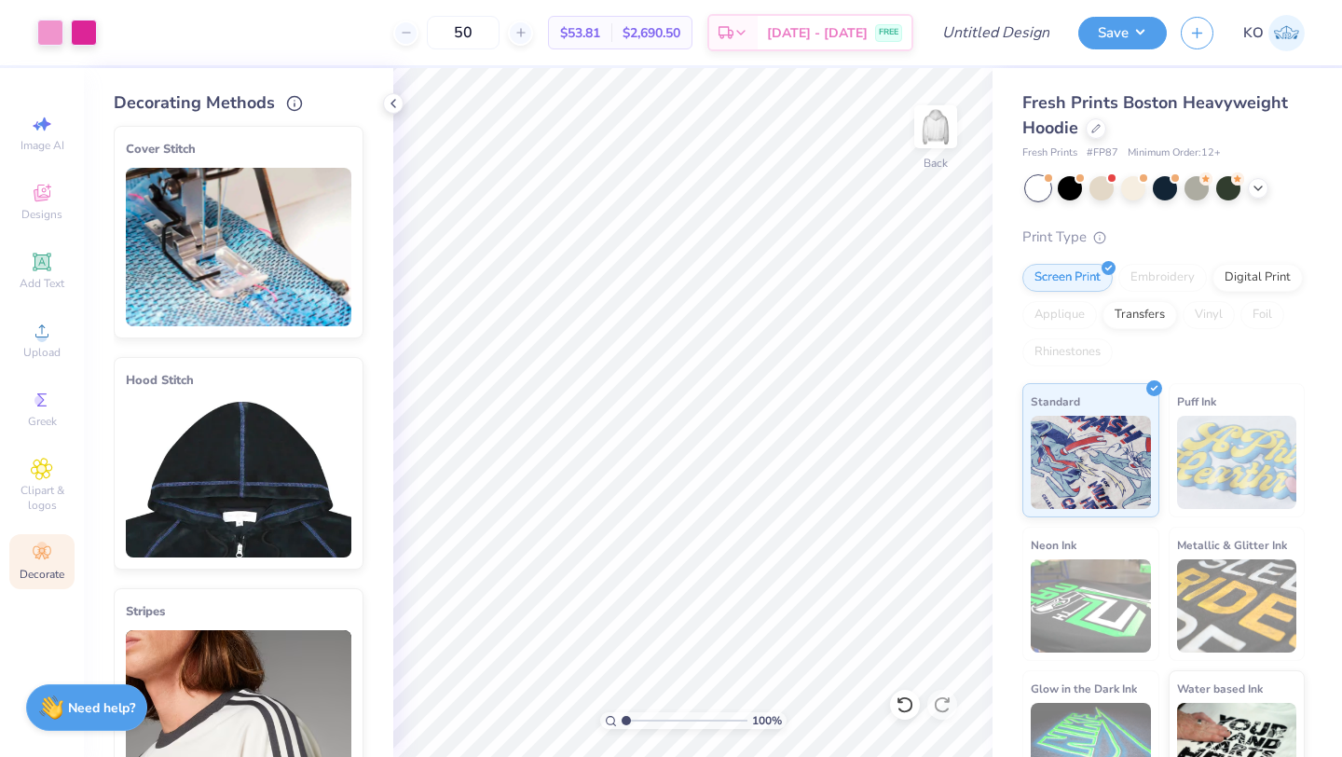
click at [358, 360] on line at bounding box center [357, 364] width 8 height 8
click at [205, 407] on img at bounding box center [238, 478] width 225 height 158
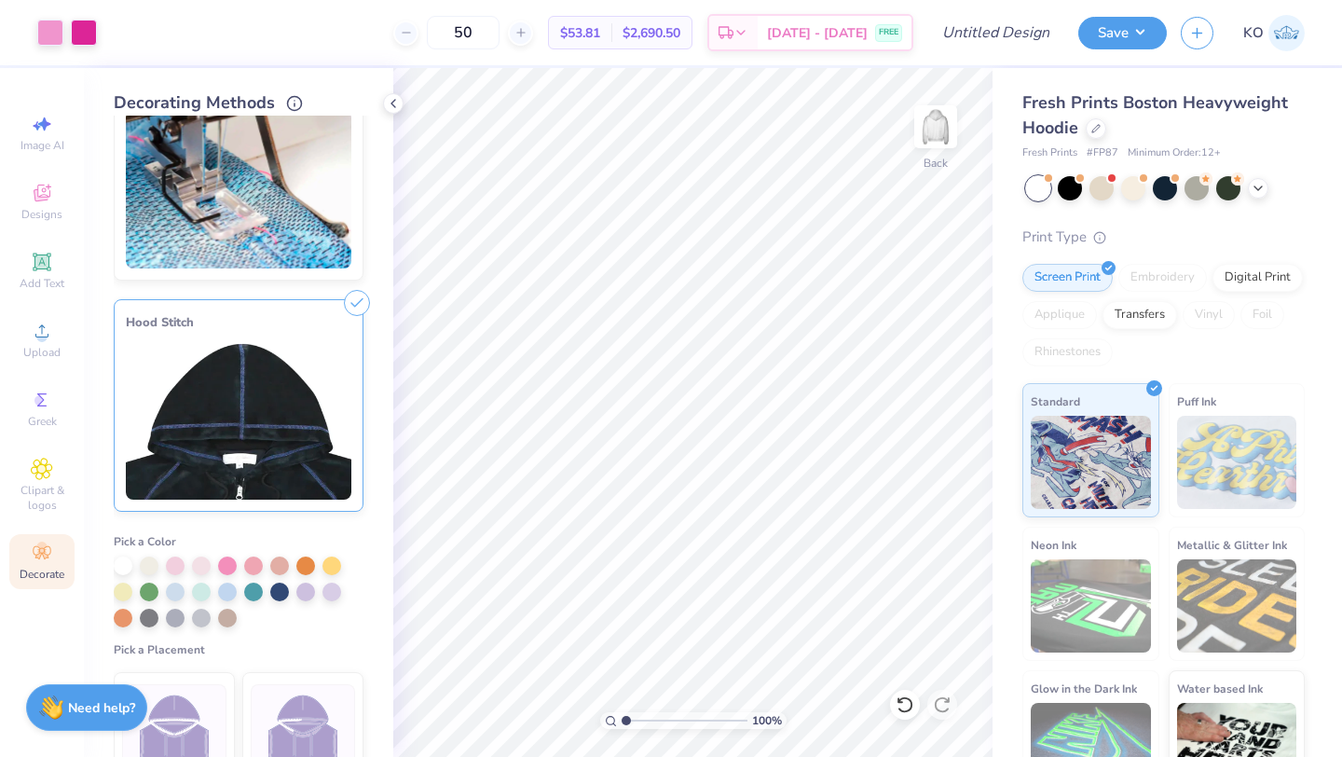
scroll to position [0, 0]
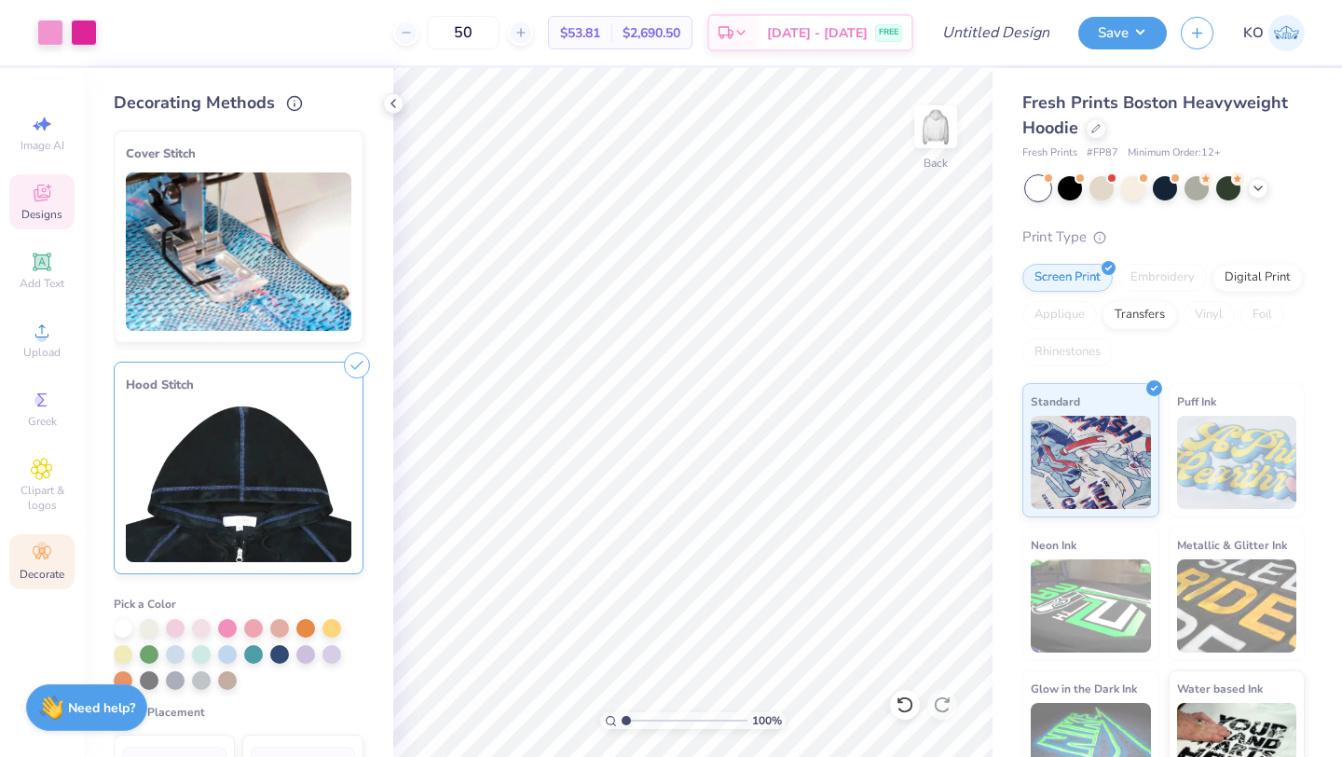
click at [42, 211] on span "Designs" at bounding box center [41, 214] width 41 height 15
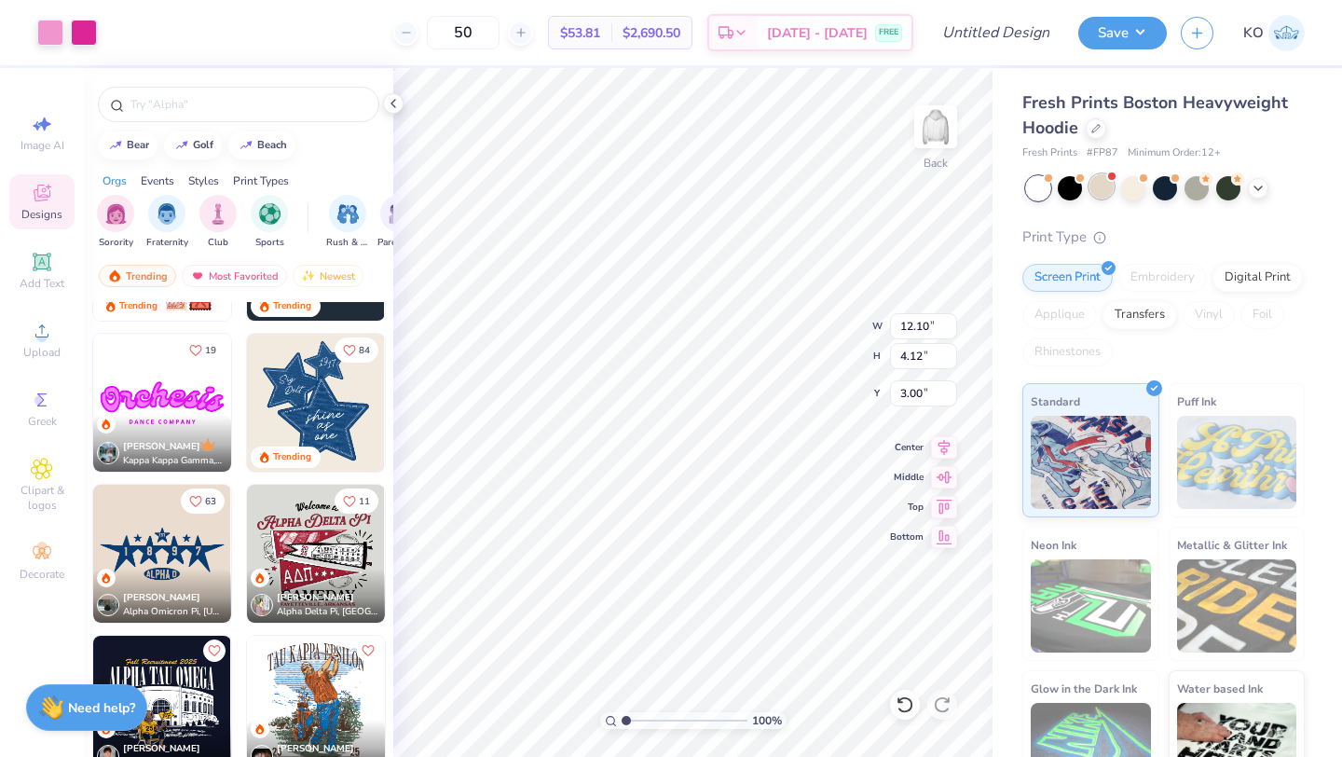
click at [1106, 190] on div at bounding box center [1101, 186] width 24 height 24
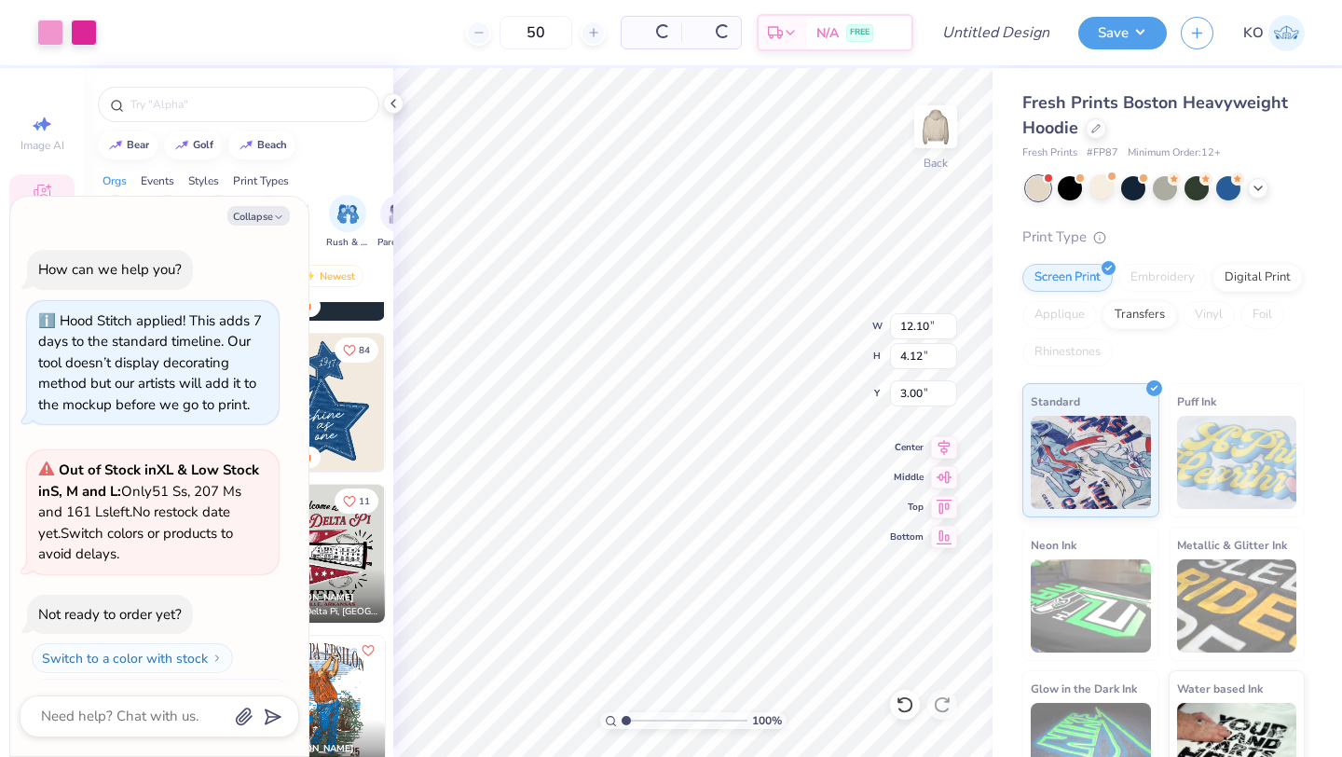
scroll to position [37, 0]
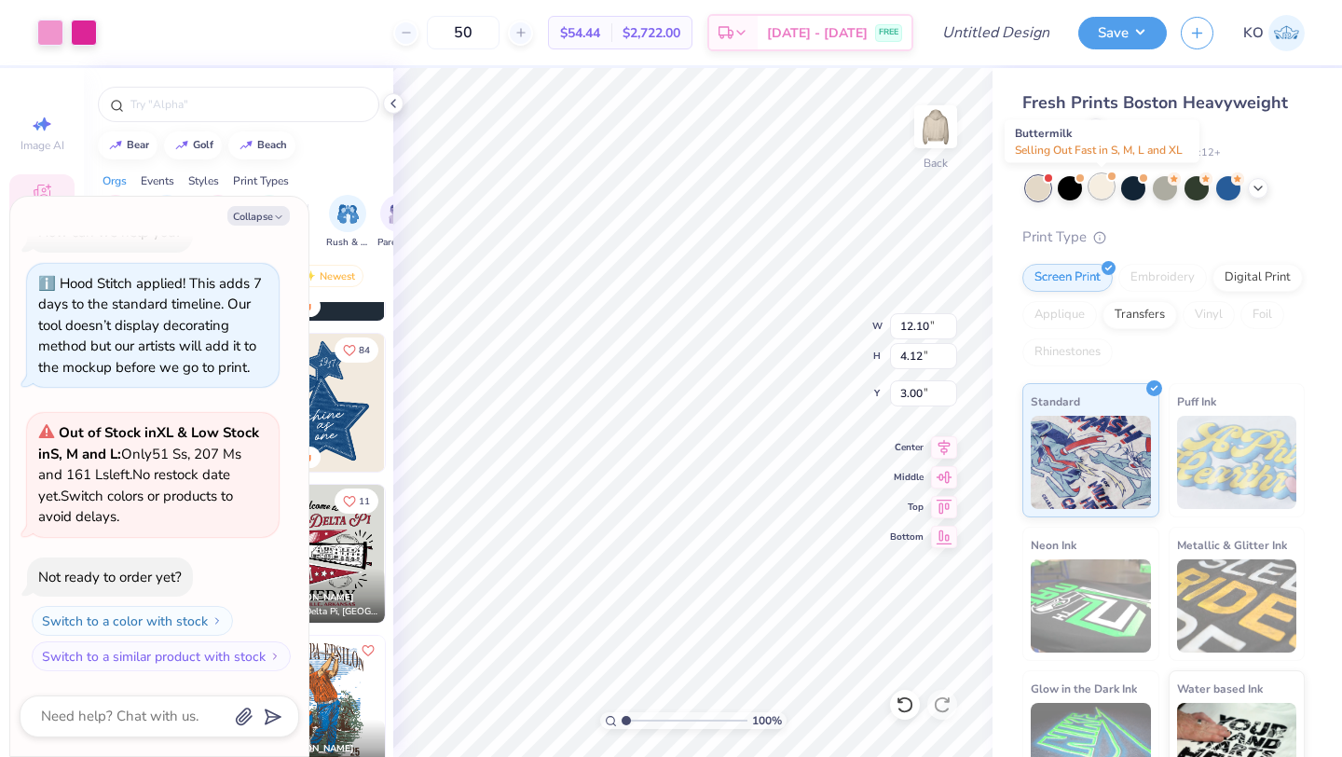
click at [1107, 189] on div at bounding box center [1101, 186] width 24 height 24
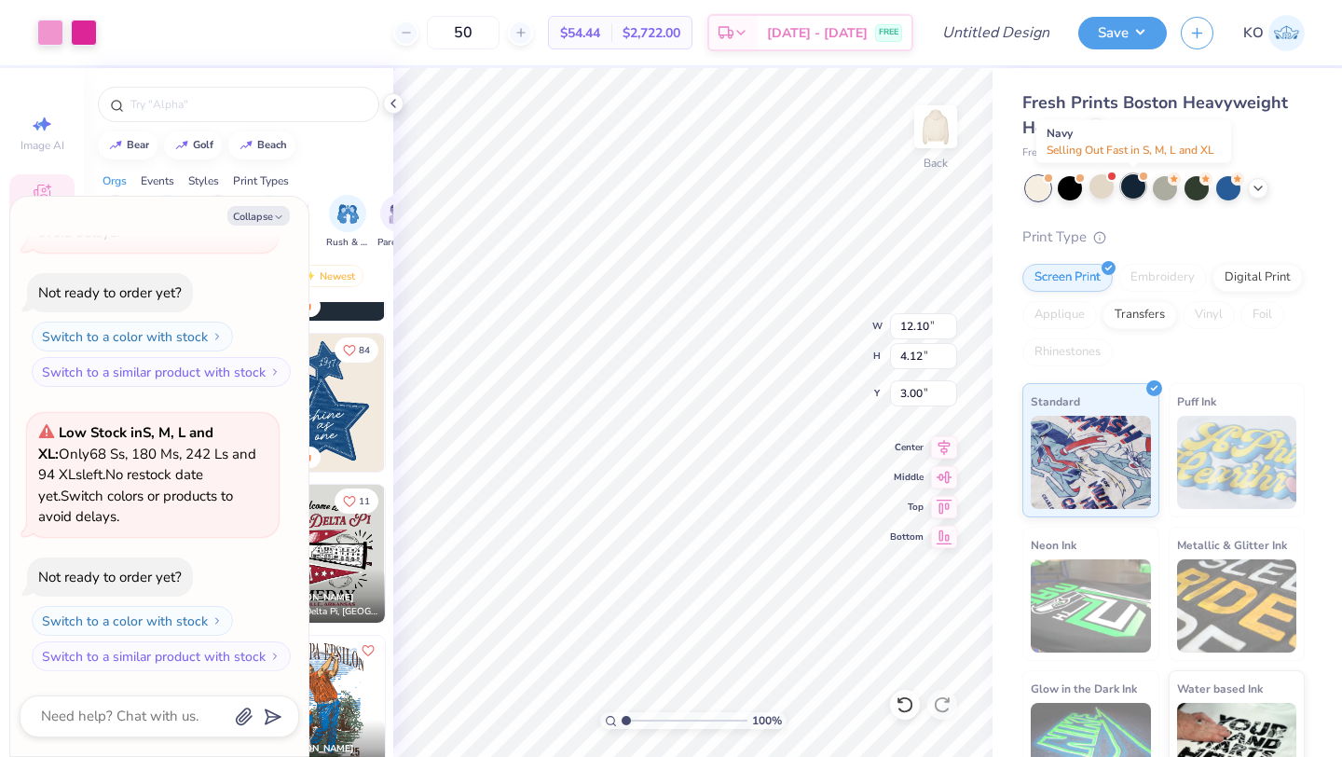
click at [1130, 187] on div at bounding box center [1133, 186] width 24 height 24
click at [1177, 187] on div at bounding box center [1164, 186] width 24 height 24
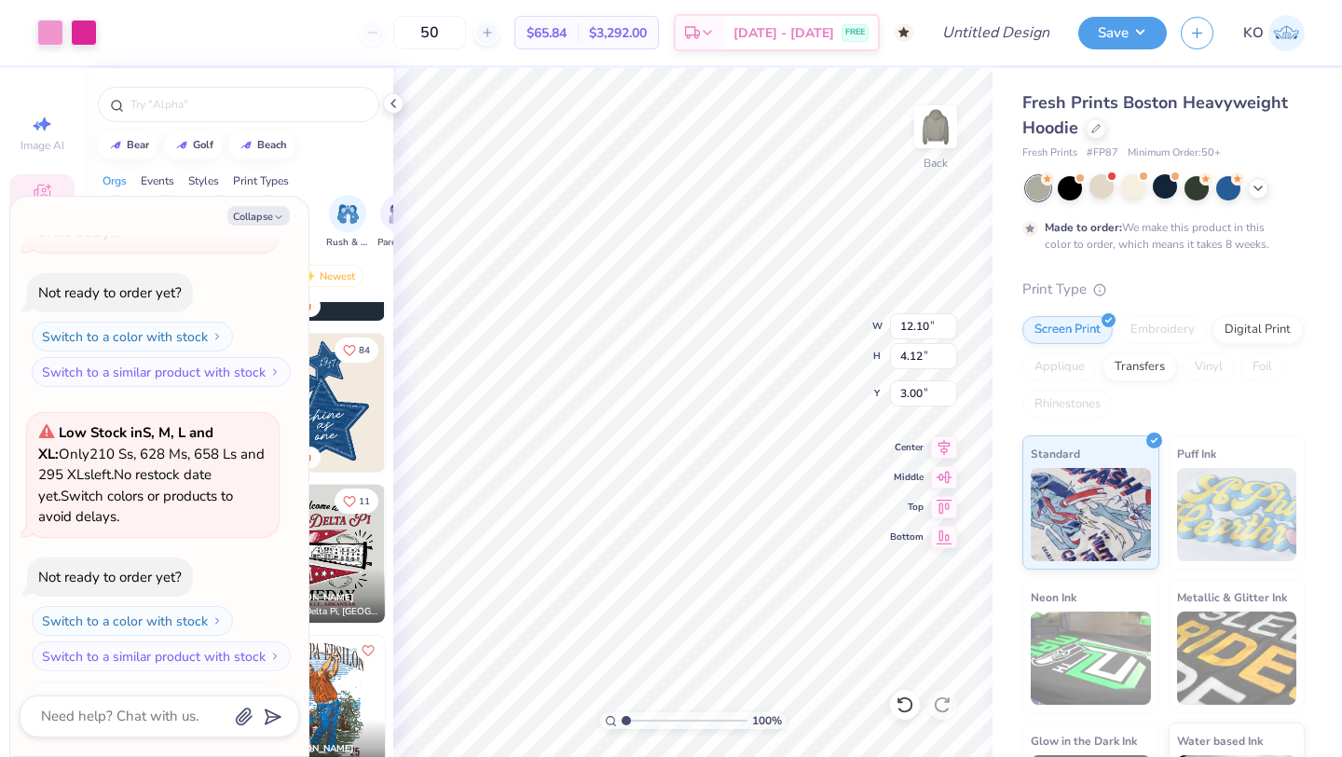
scroll to position [781, 0]
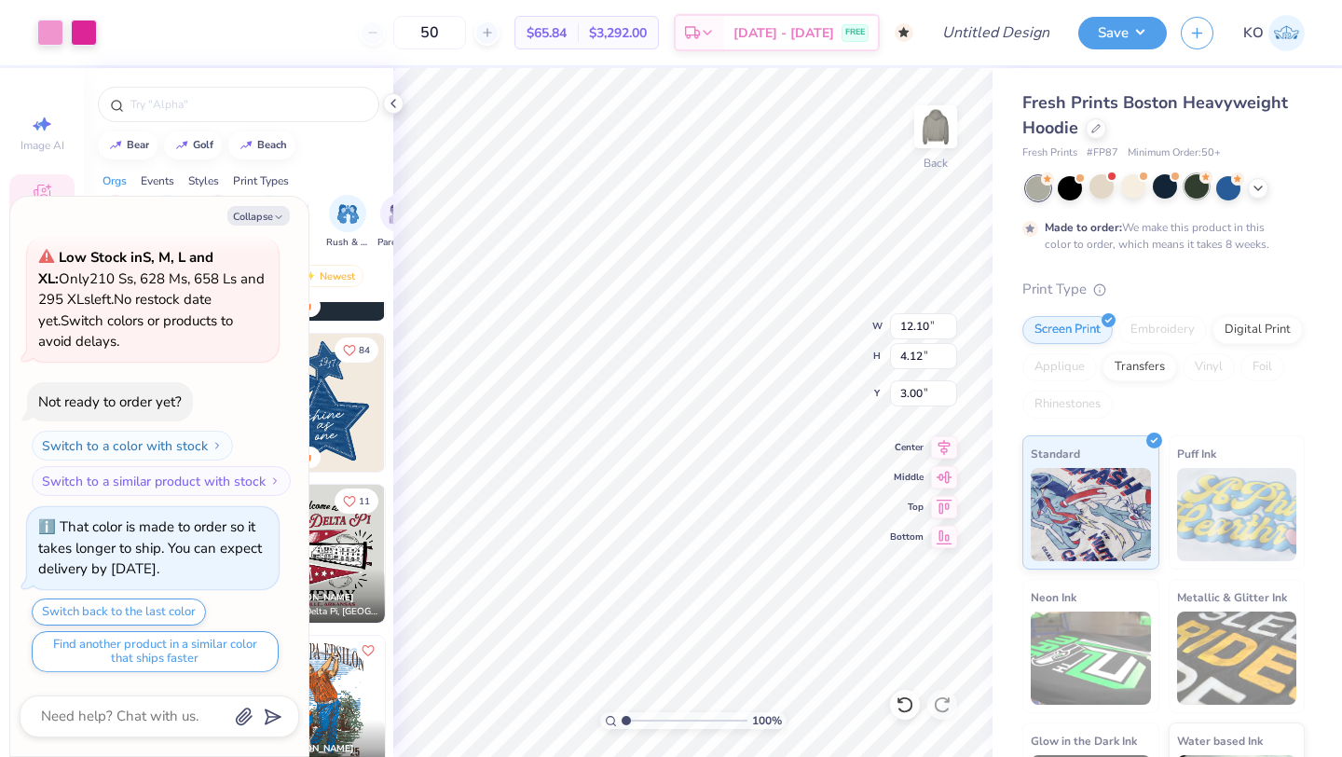
click at [1195, 184] on div at bounding box center [1196, 186] width 24 height 24
click at [1216, 183] on div at bounding box center [1228, 186] width 24 height 24
click at [1254, 184] on polyline at bounding box center [1257, 186] width 7 height 4
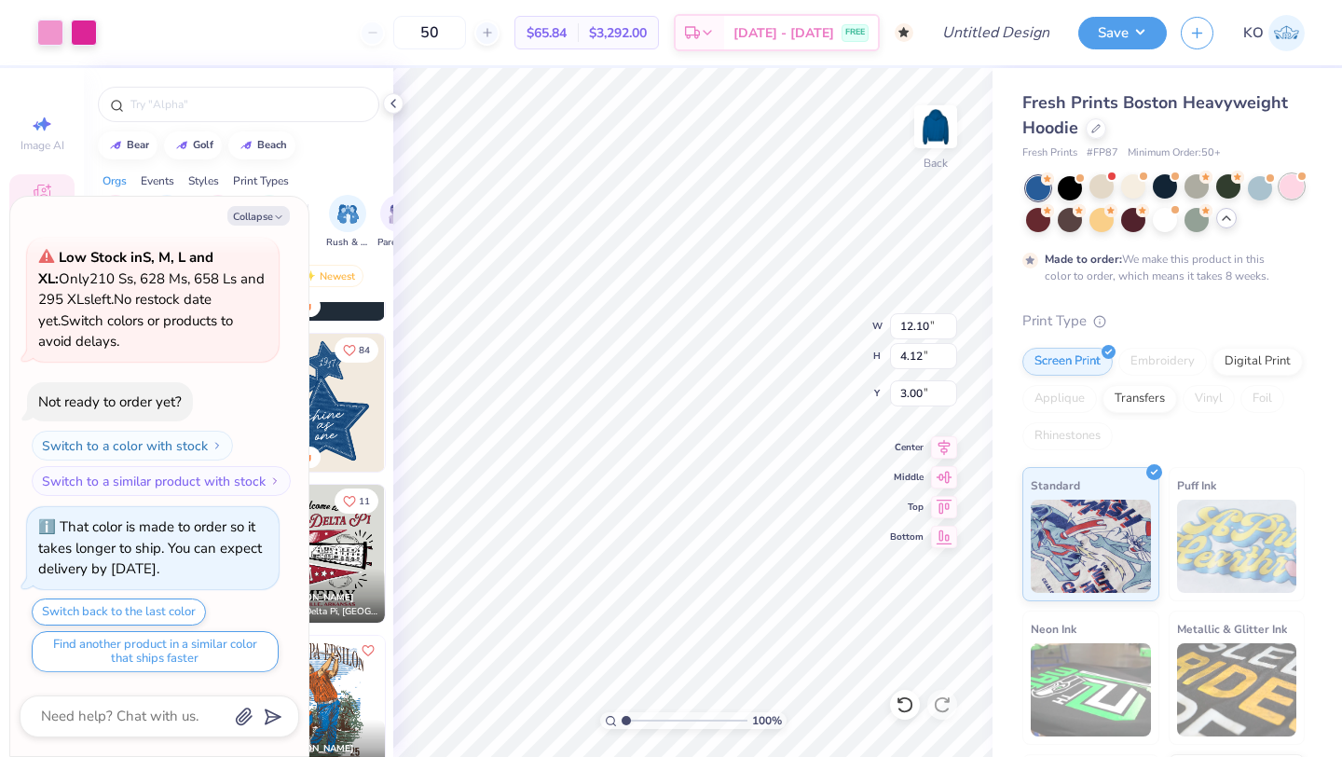
click at [1279, 184] on div at bounding box center [1291, 186] width 24 height 24
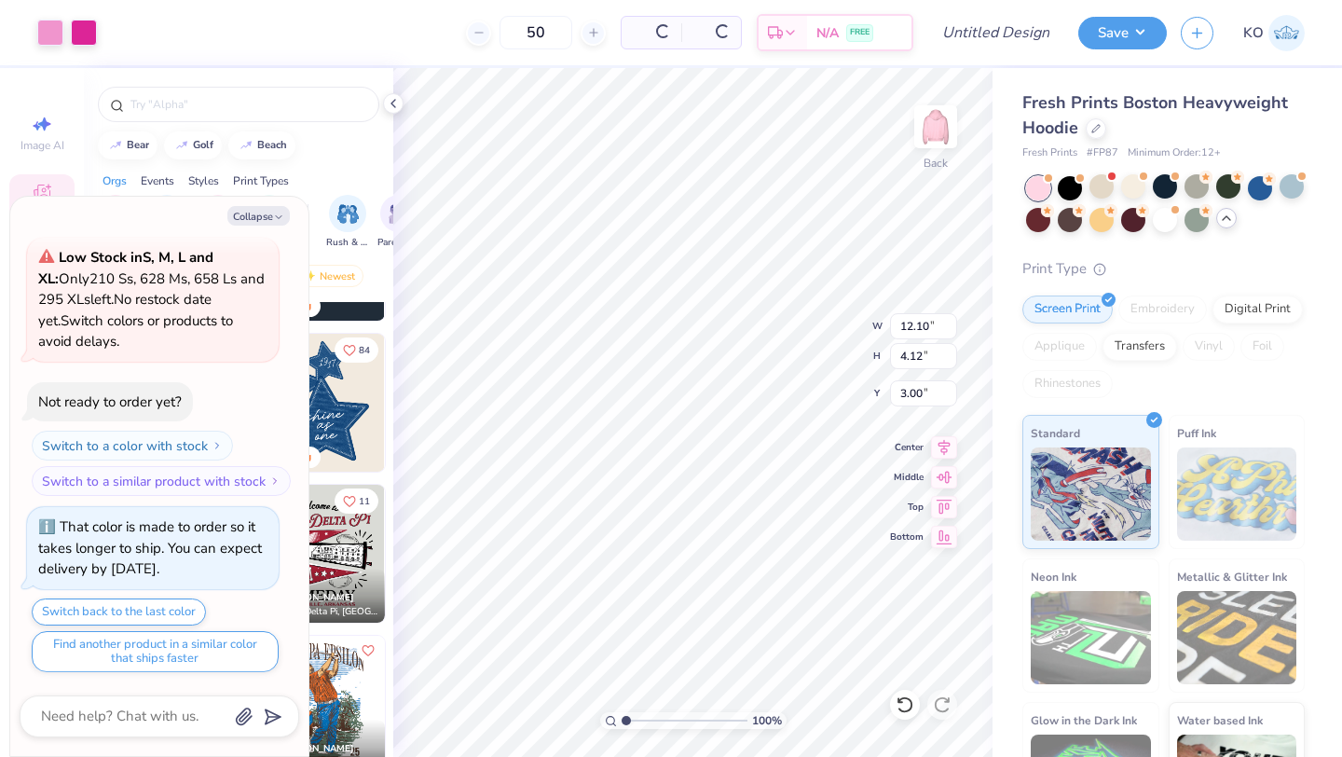
scroll to position [1179, 0]
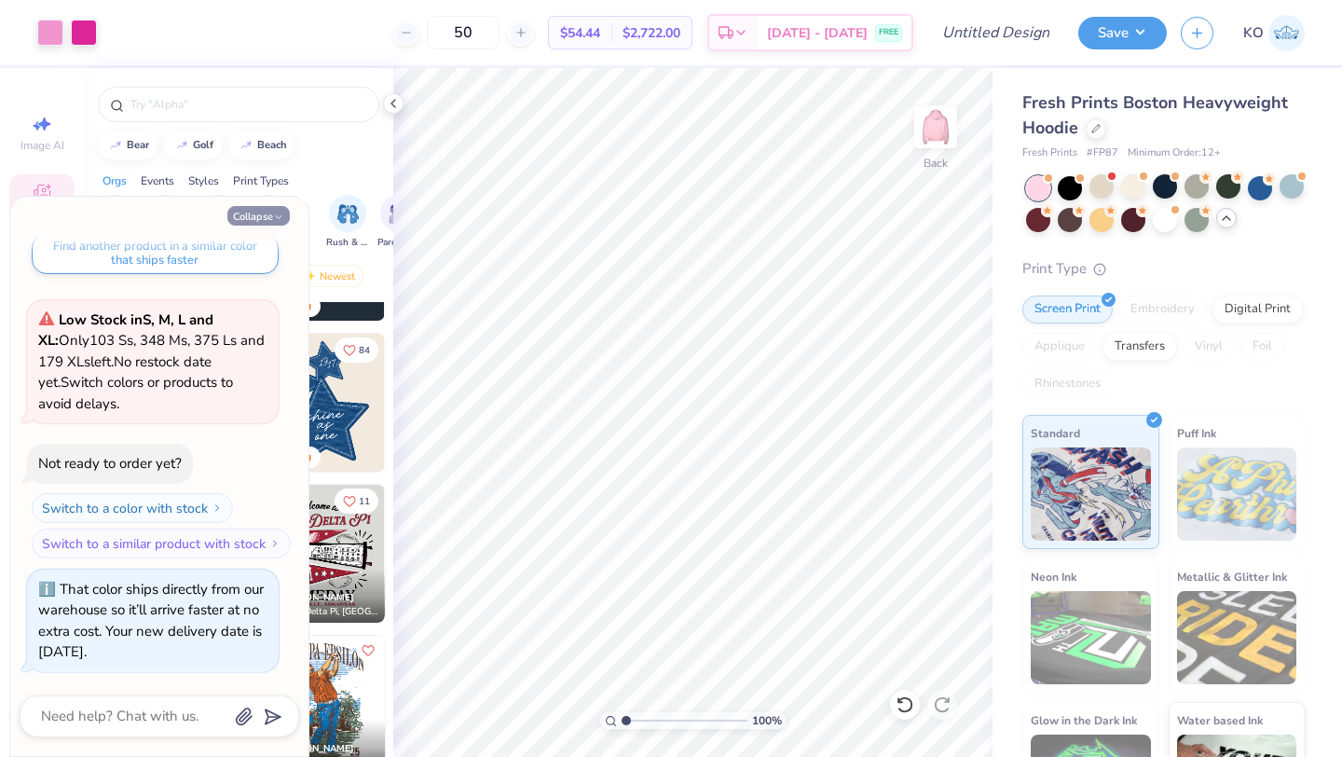
click at [270, 212] on button "Collapse" at bounding box center [258, 216] width 62 height 20
type textarea "x"
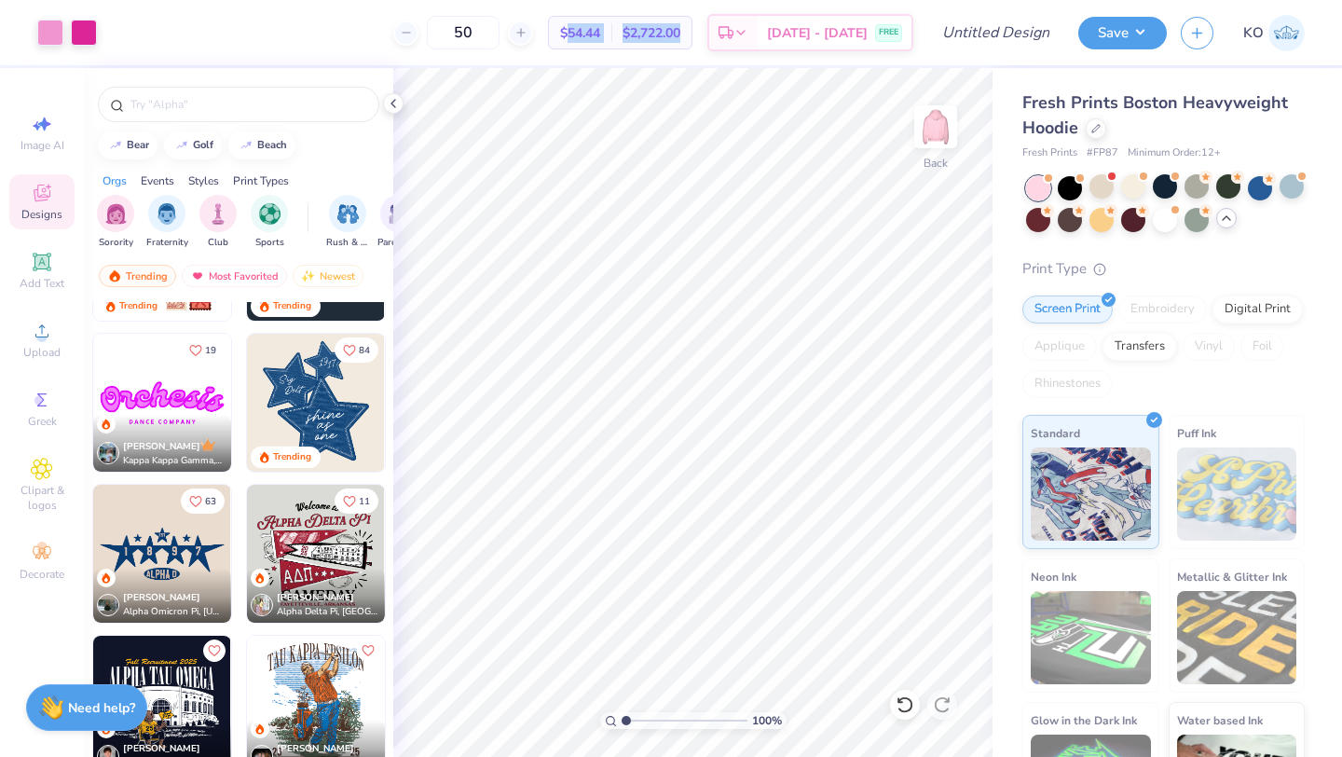
drag, startPoint x: 590, startPoint y: 34, endPoint x: 707, endPoint y: 29, distance: 117.5
click at [692, 30] on div "$54.44 Per Item $2,722.00 Total" at bounding box center [620, 33] width 144 height 34
click at [731, 62] on div "50 $54.44 Per Item $2,722.00 Total Est. Delivery [DATE] - [DATE] FREE" at bounding box center [512, 32] width 802 height 65
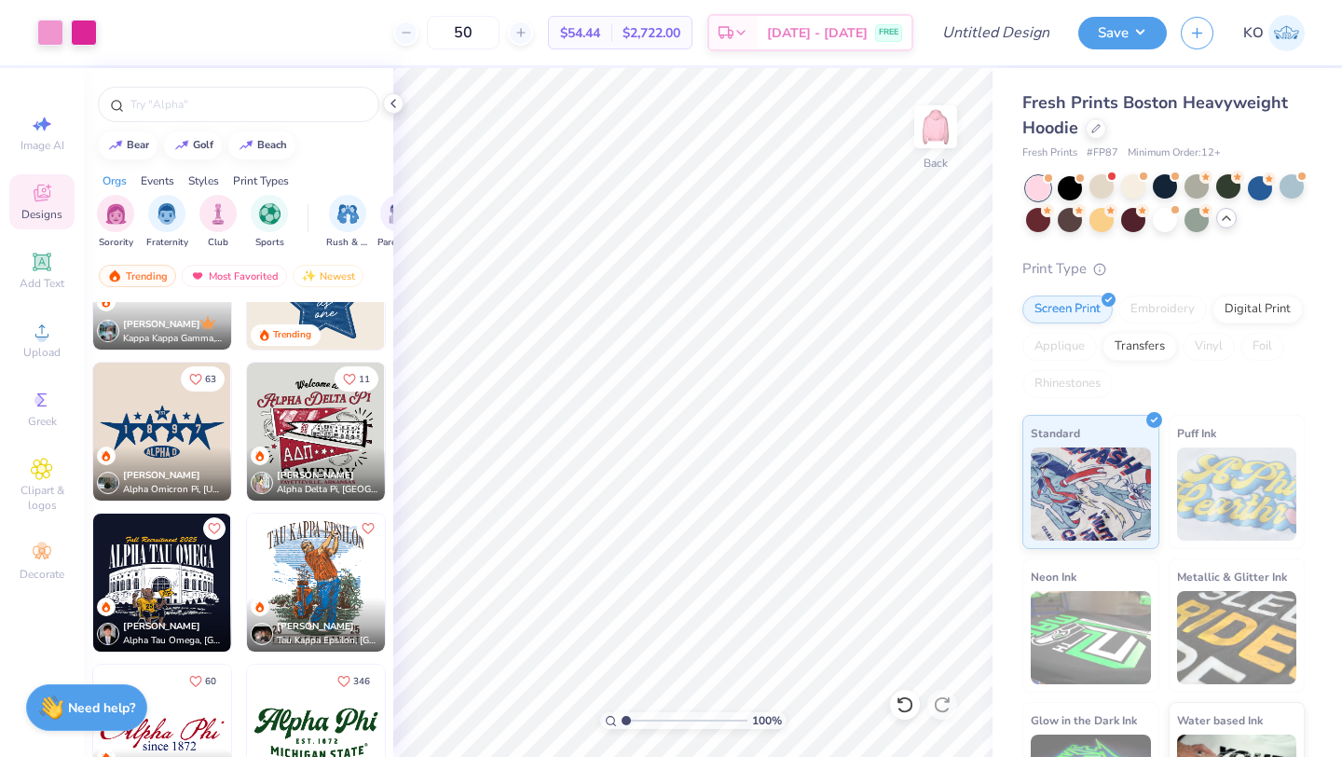
scroll to position [994, 0]
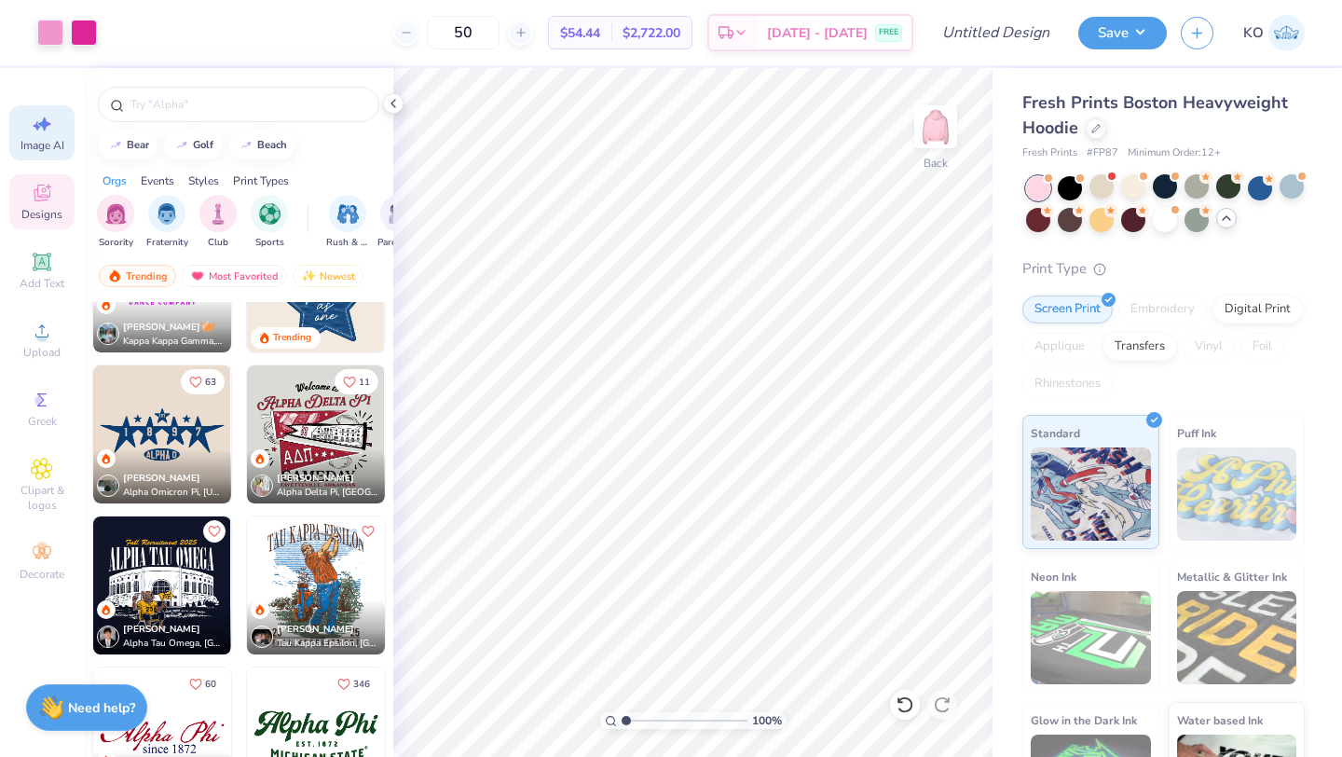
click at [36, 145] on span "Image AI" at bounding box center [42, 145] width 44 height 15
select select "4"
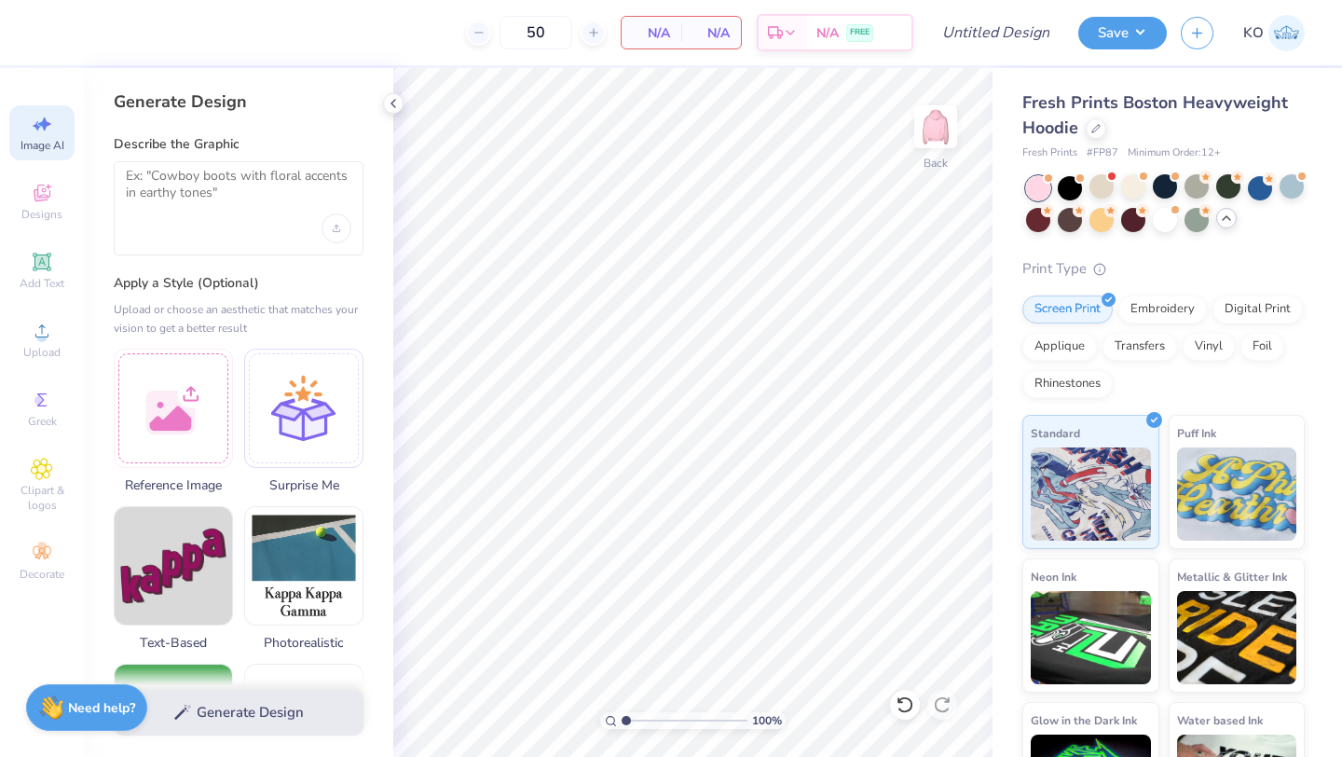
click at [211, 165] on div at bounding box center [239, 208] width 250 height 94
click at [174, 173] on textarea at bounding box center [238, 191] width 225 height 47
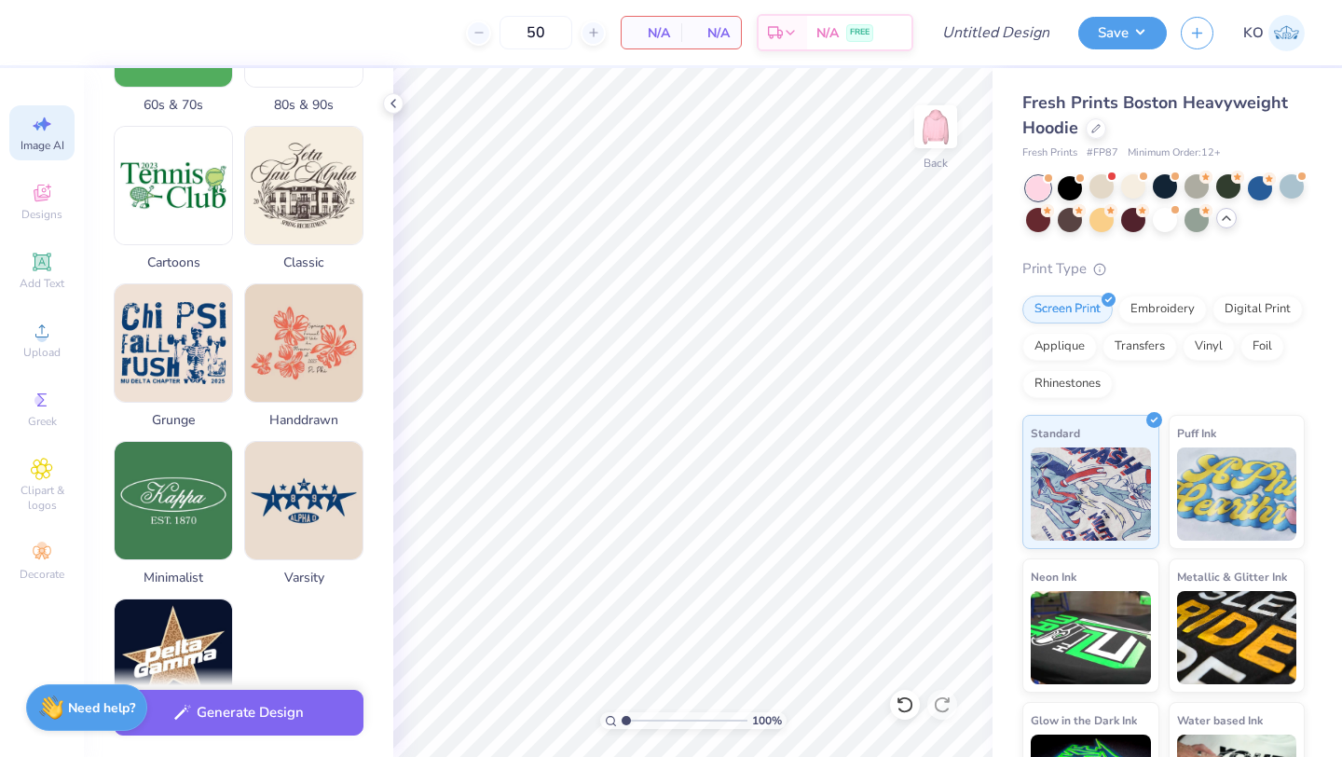
scroll to position [644, 0]
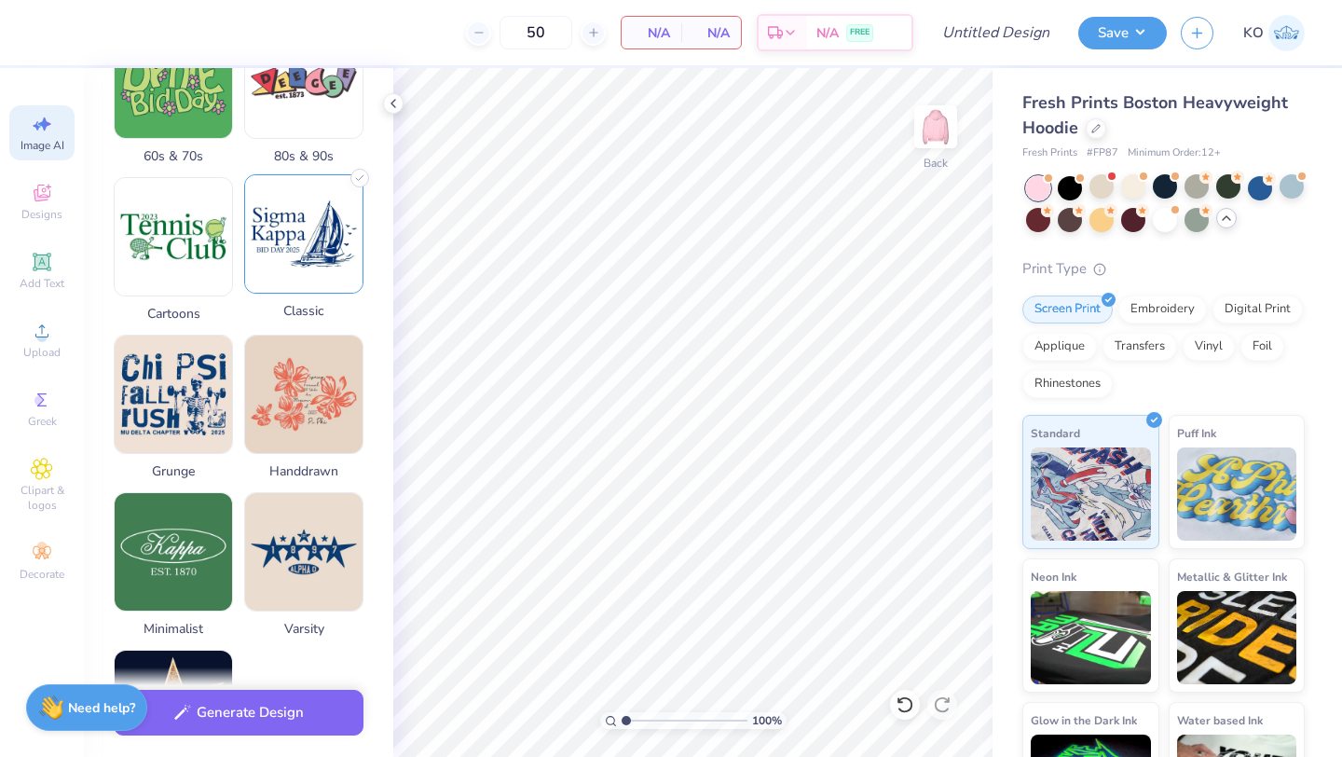
click at [297, 271] on img at bounding box center [303, 233] width 117 height 117
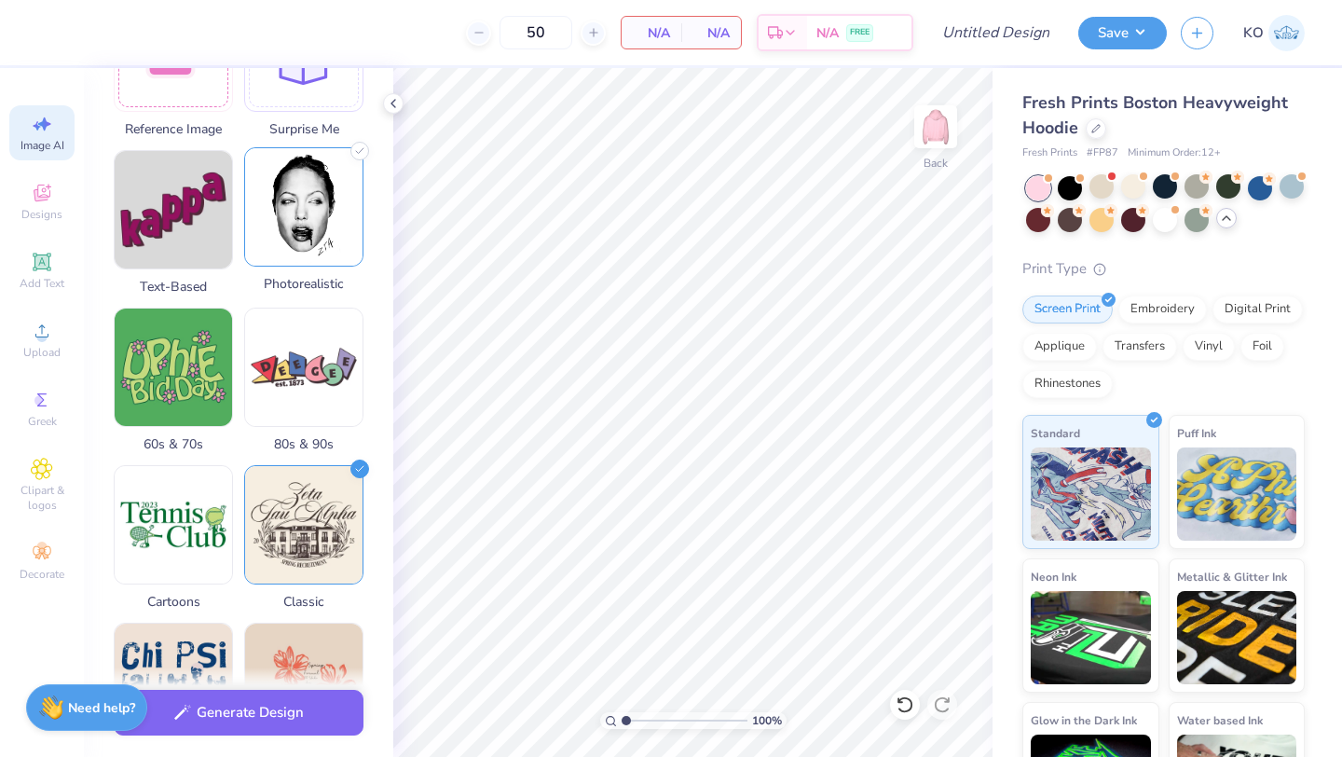
scroll to position [0, 0]
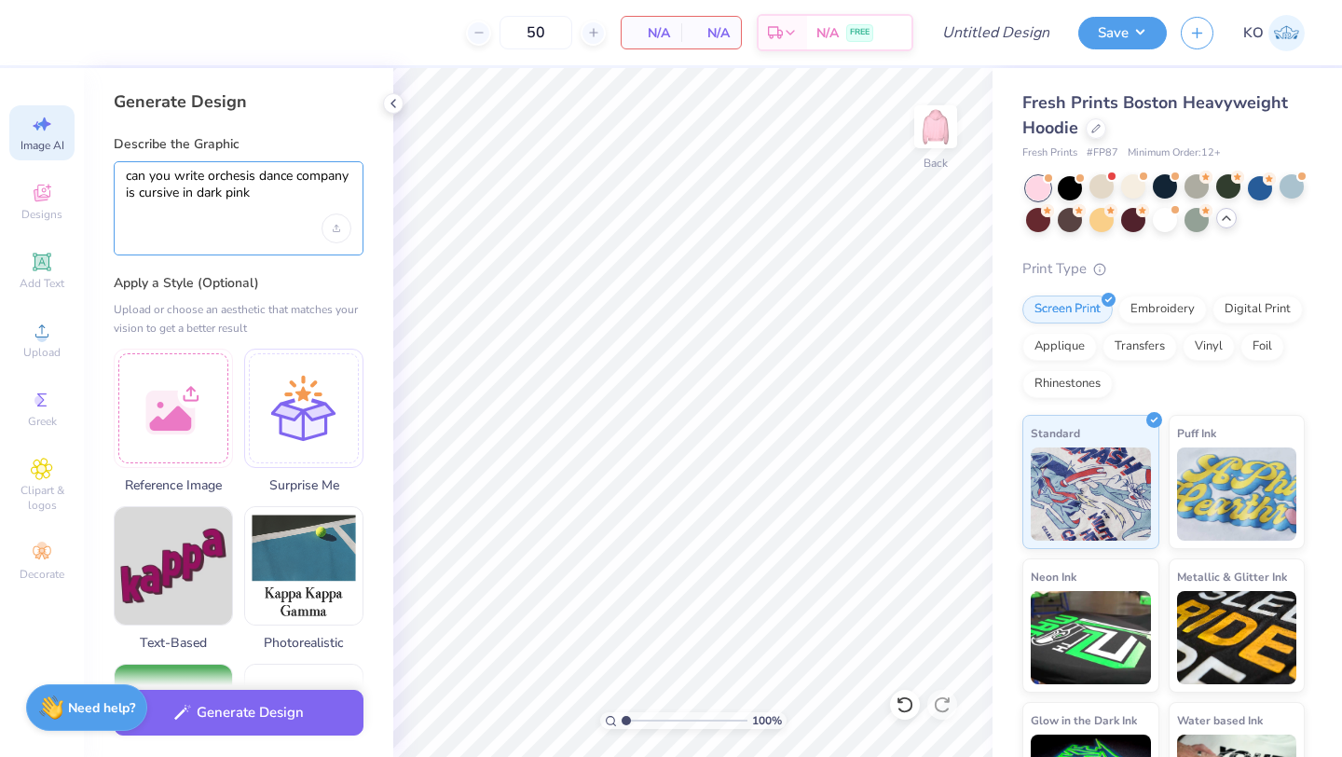
click at [261, 198] on textarea "can you write orchesis dance company is cursive in dark pink" at bounding box center [238, 191] width 225 height 47
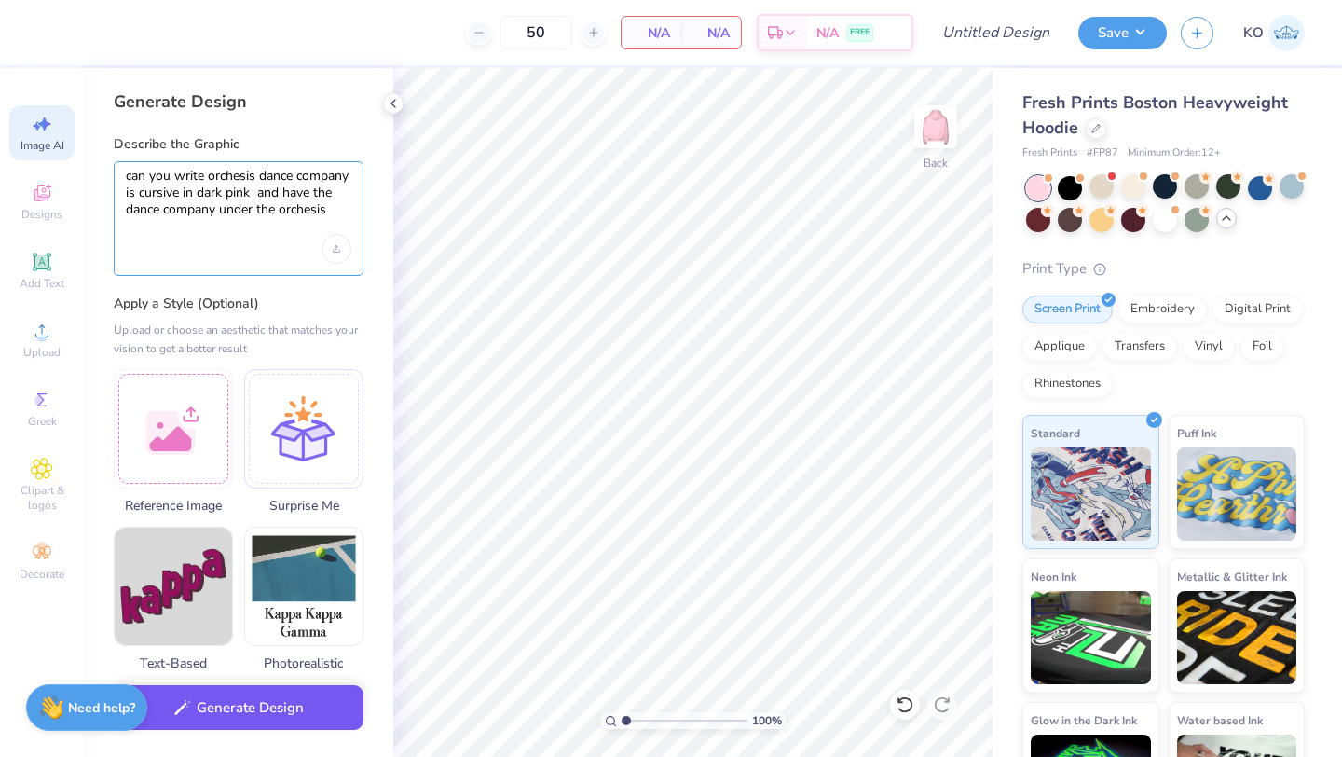
type textarea "can you write orchesis dance company is cursive in dark pink and have the dance…"
click at [253, 706] on button "Generate Design" at bounding box center [239, 708] width 250 height 46
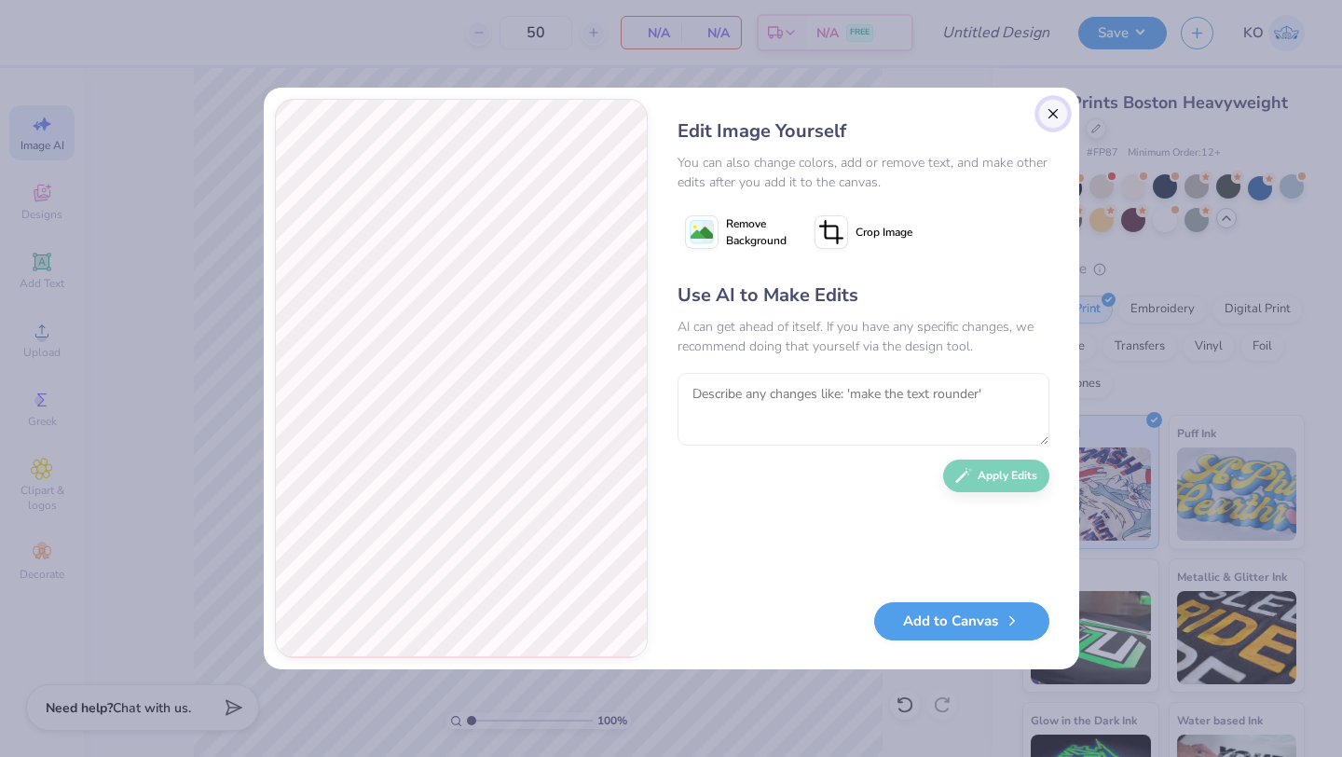
click at [1049, 107] on button "Close" at bounding box center [1053, 114] width 30 height 30
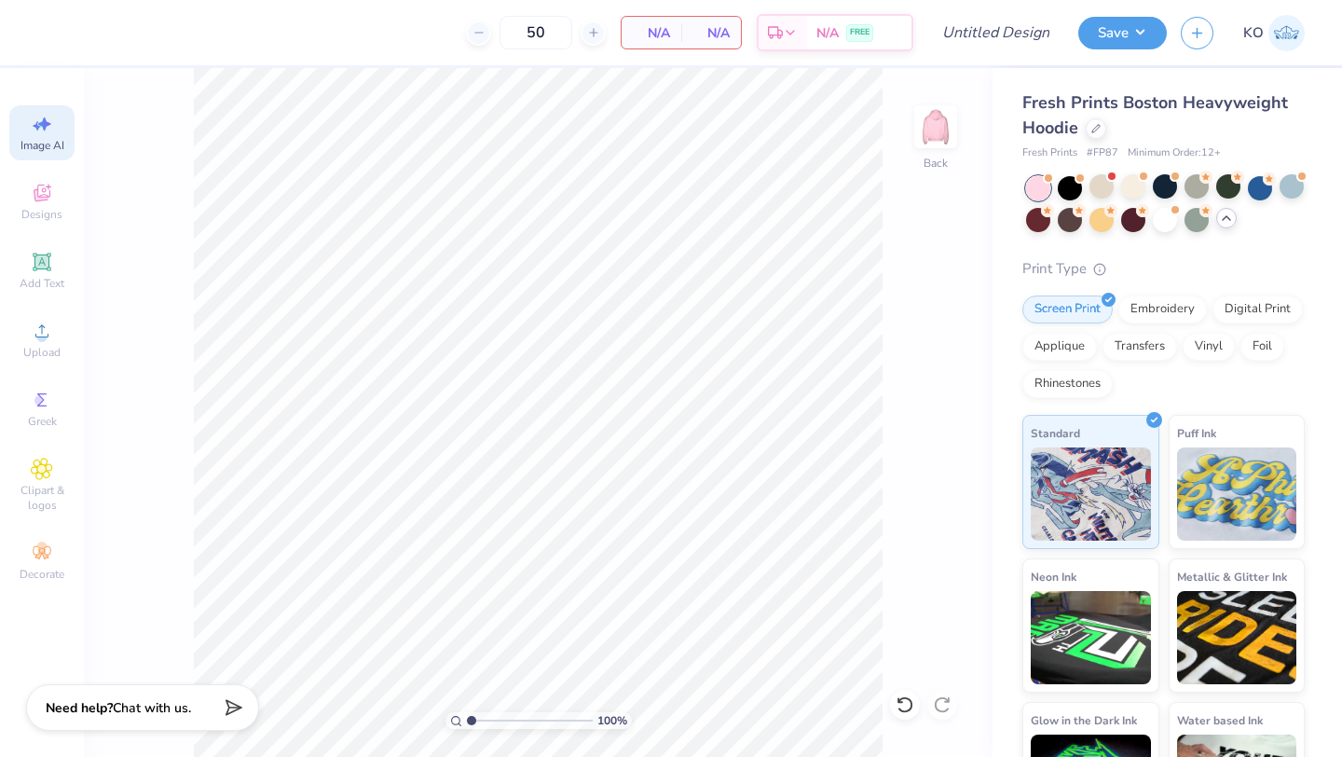
scroll to position [0, 42]
click at [37, 279] on span "Add Text" at bounding box center [42, 283] width 45 height 15
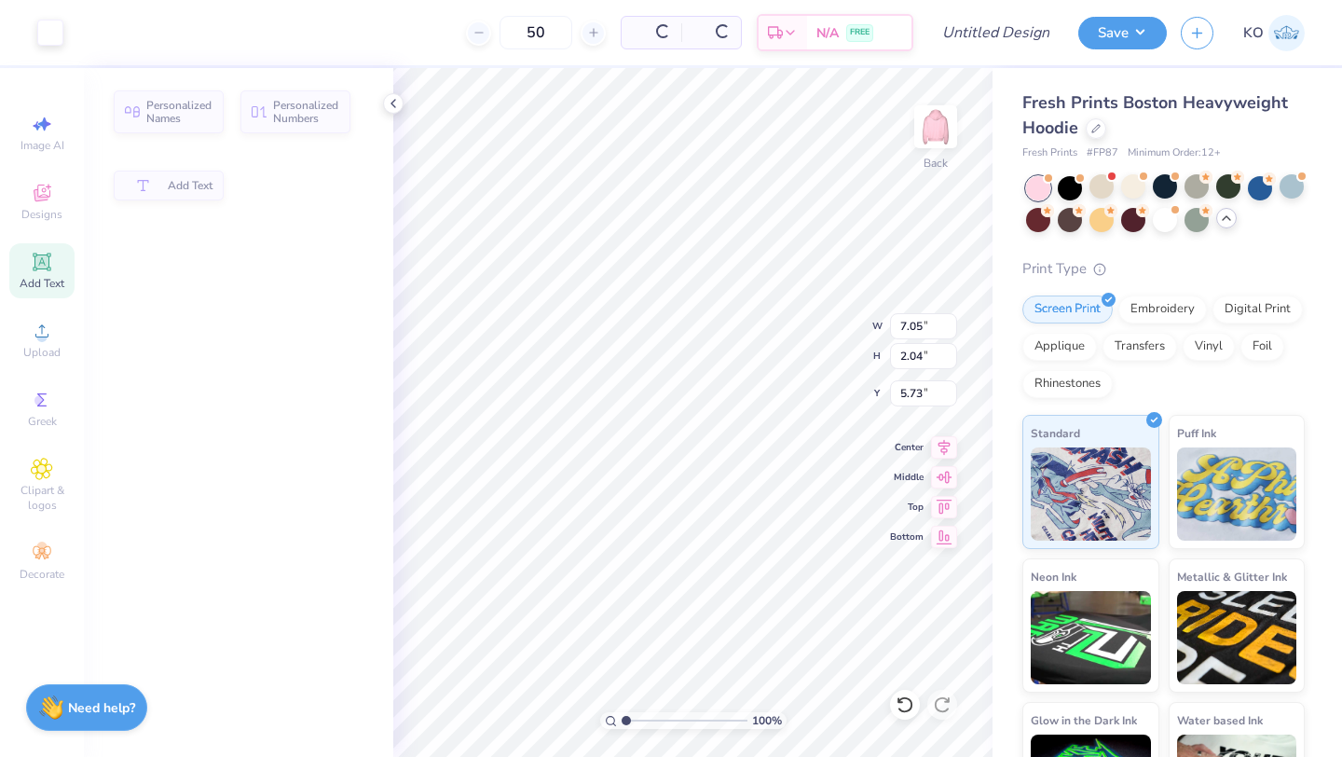
scroll to position [0, 0]
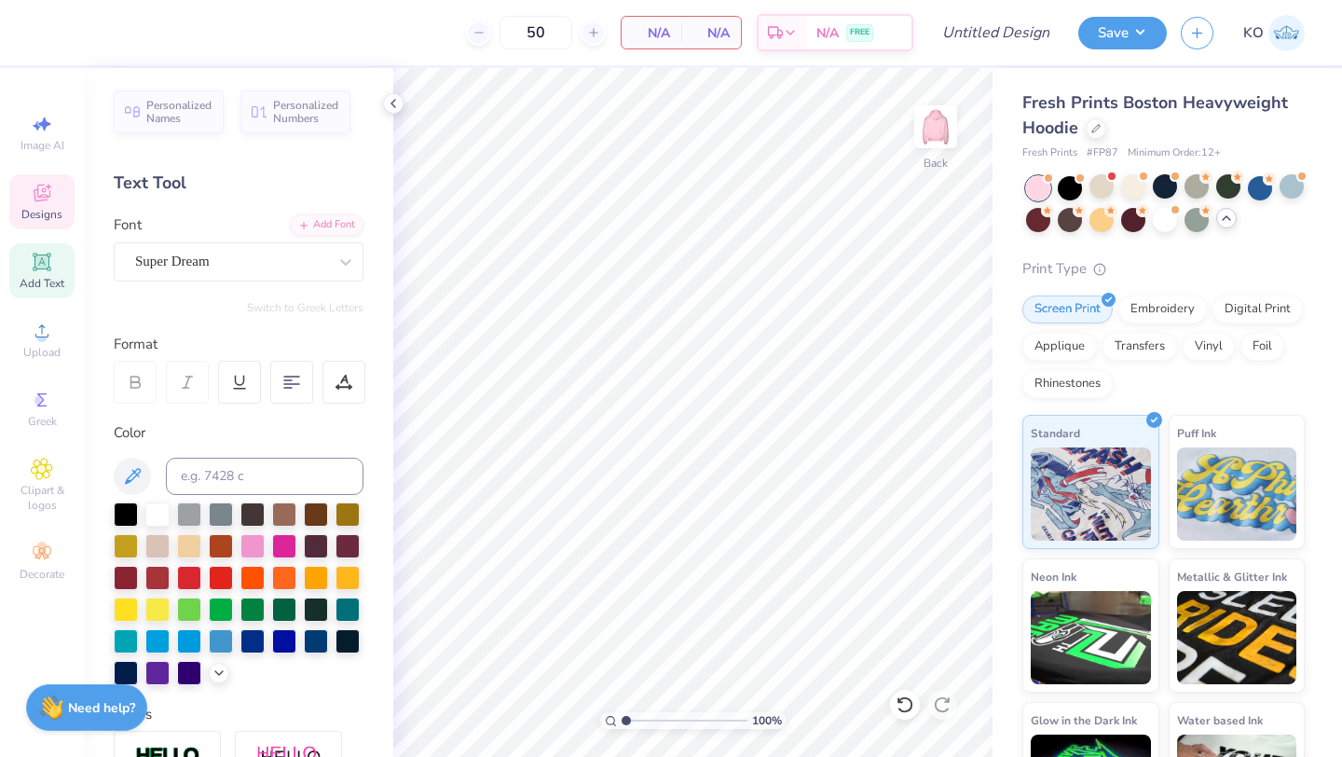
click at [35, 190] on icon at bounding box center [41, 195] width 15 height 12
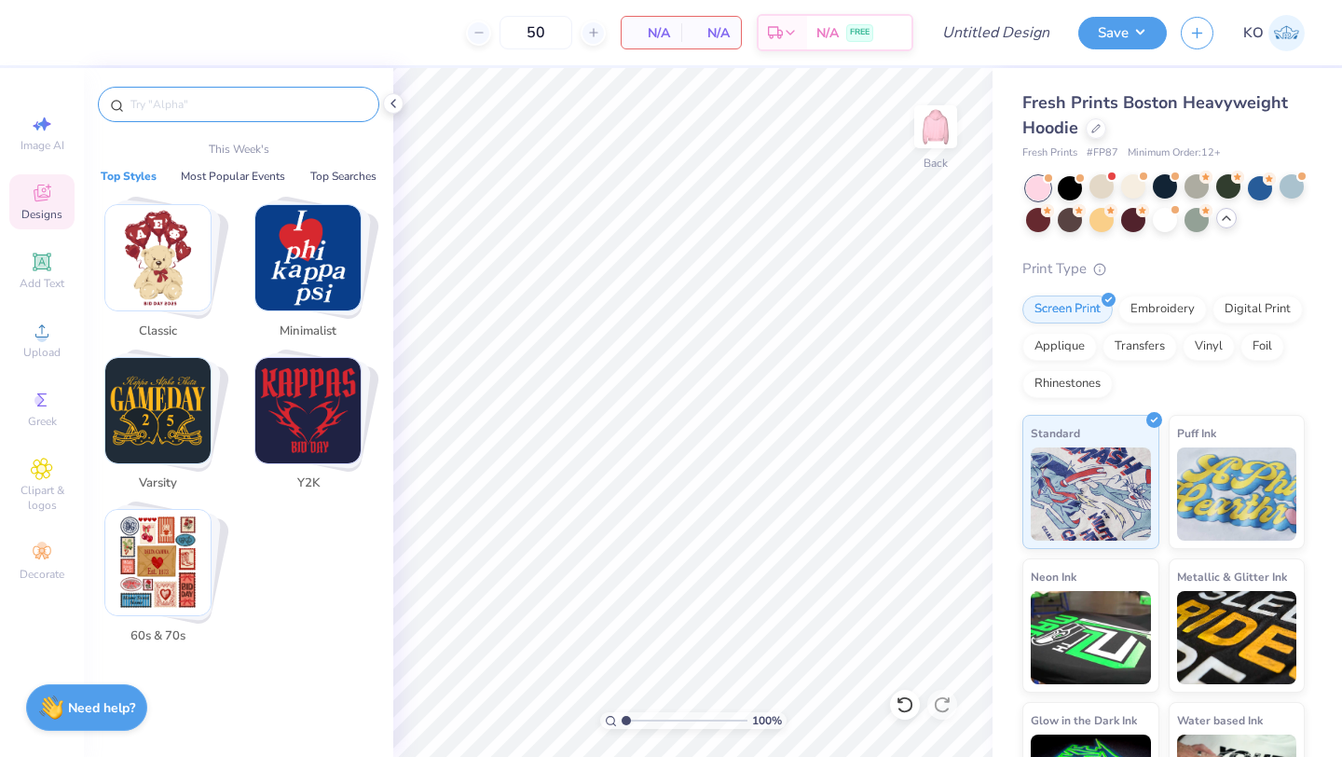
click at [219, 102] on input "text" at bounding box center [248, 104] width 239 height 19
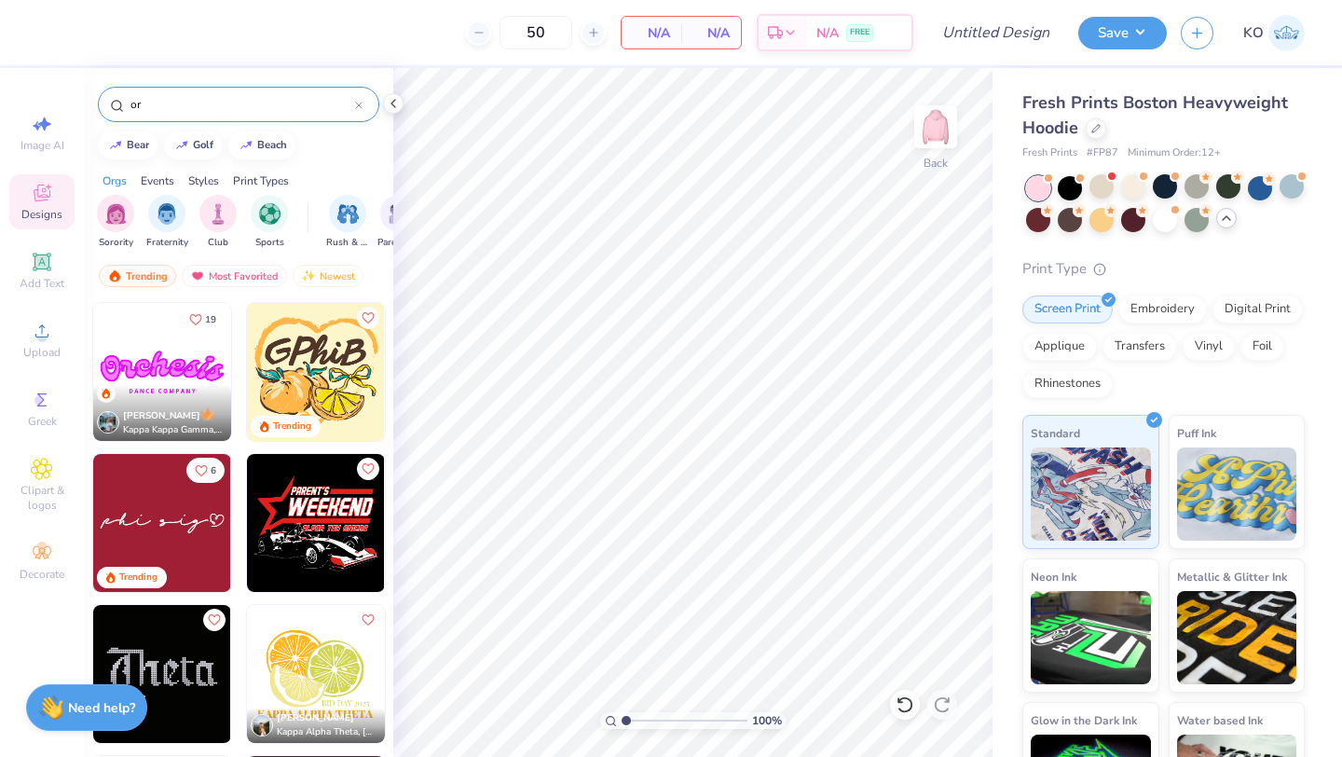
type input "or"
click at [163, 362] on img at bounding box center [162, 372] width 138 height 138
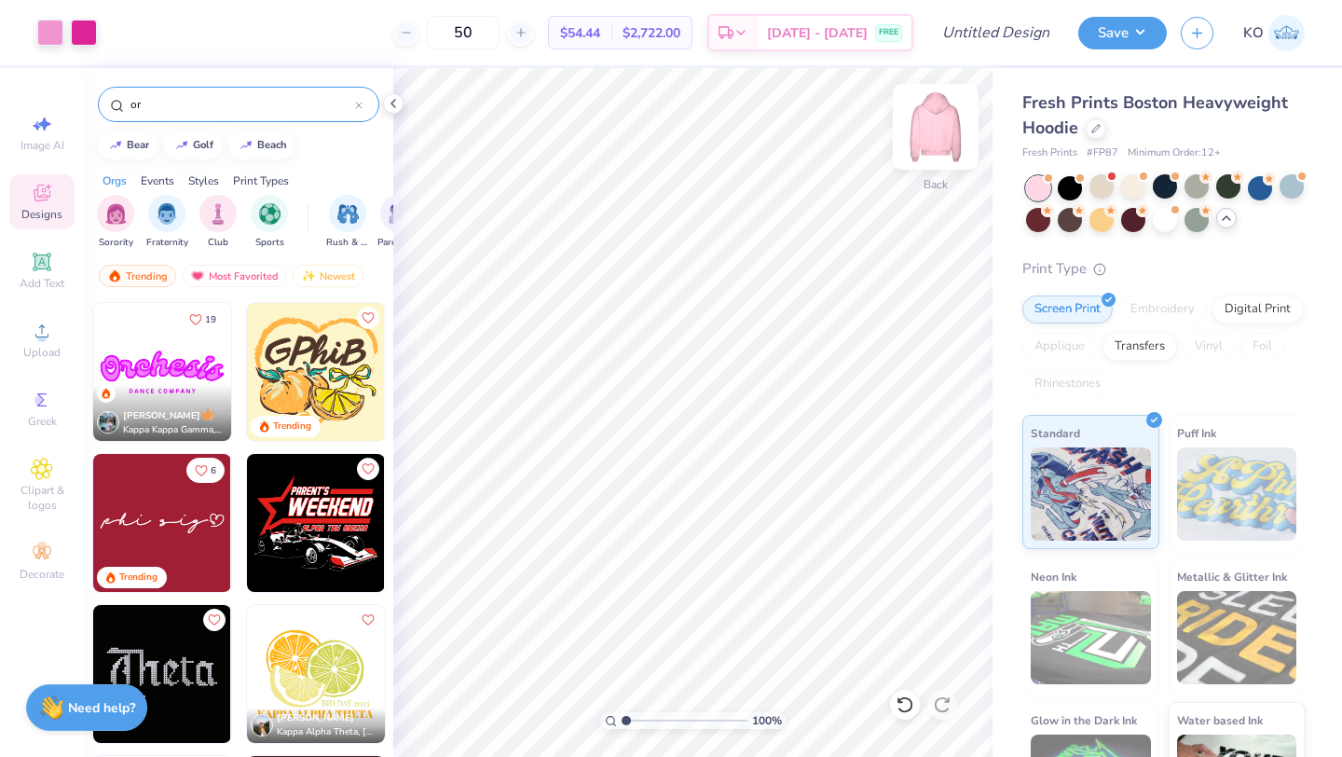
click at [926, 131] on img at bounding box center [935, 126] width 75 height 75
click at [361, 99] on div at bounding box center [358, 104] width 7 height 17
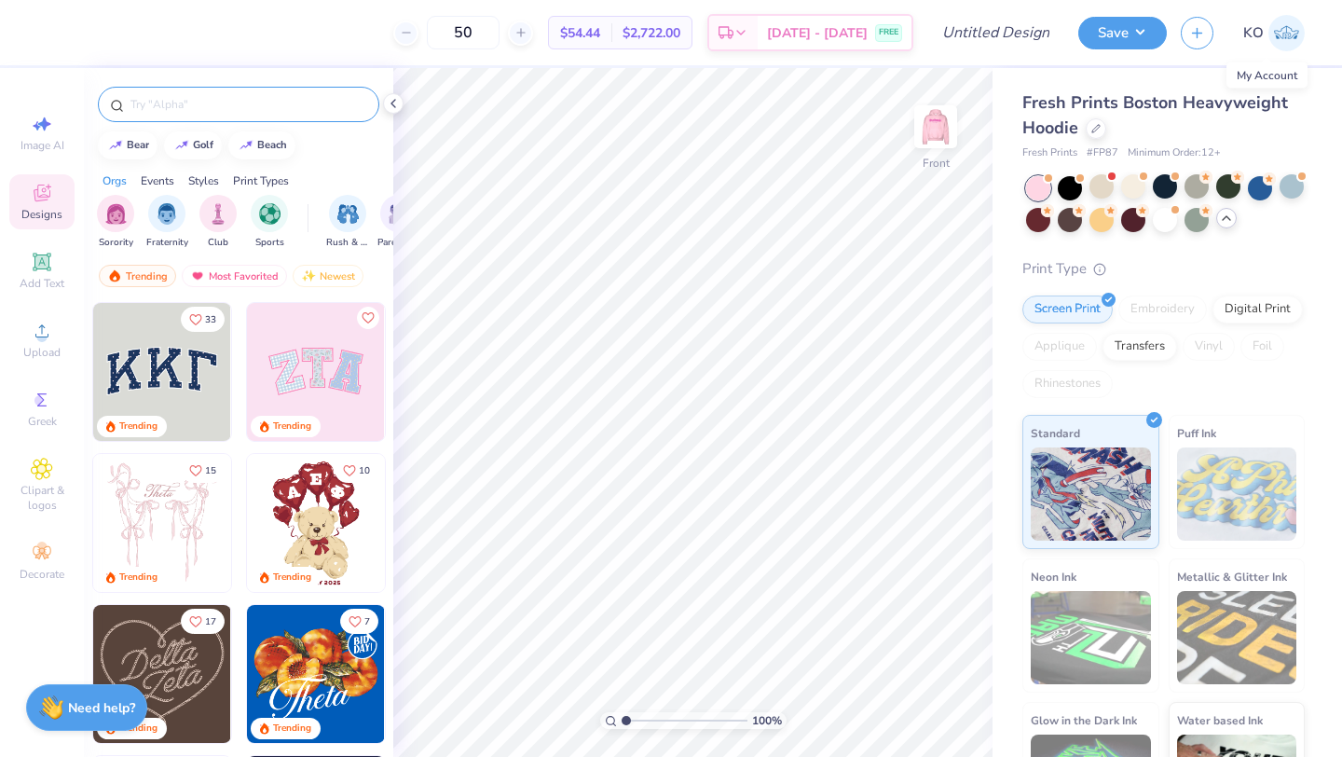
click at [1272, 33] on img at bounding box center [1286, 33] width 36 height 36
